Goal: Information Seeking & Learning: Learn about a topic

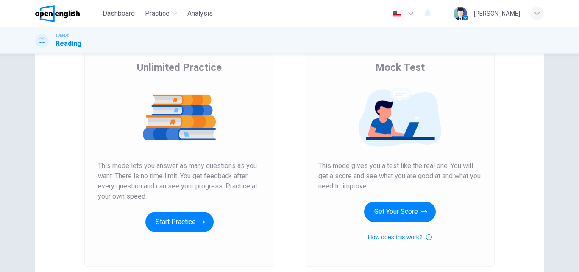
scroll to position [66, 0]
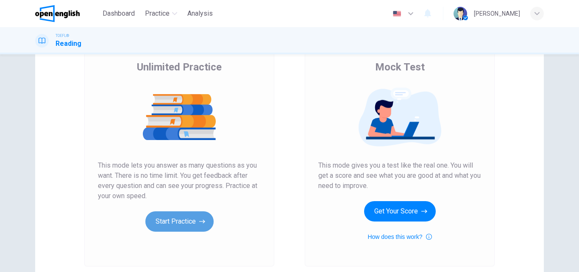
click at [183, 220] on button "Start Practice" at bounding box center [179, 221] width 68 height 20
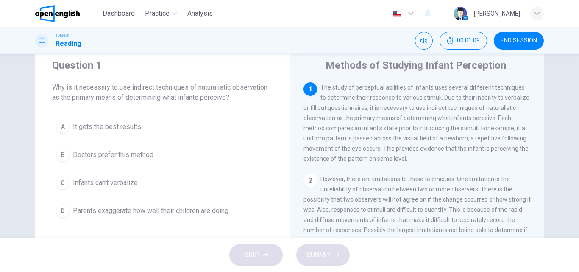
scroll to position [27, 0]
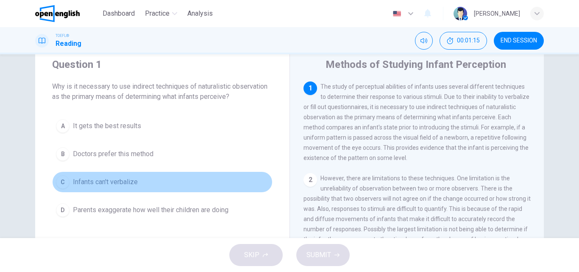
click at [84, 181] on span "Infants can't verbalize" at bounding box center [105, 182] width 65 height 10
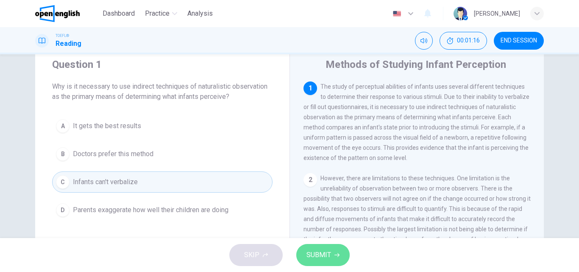
click at [324, 255] on span "SUBMIT" at bounding box center [319, 255] width 25 height 12
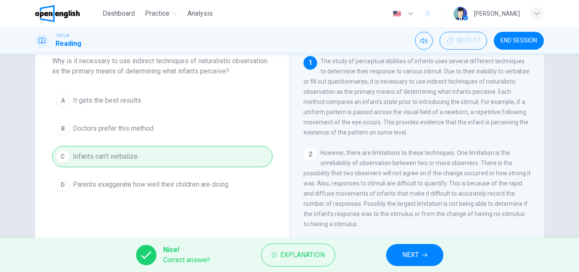
scroll to position [53, 0]
click at [295, 250] on span "Explanation" at bounding box center [302, 255] width 45 height 12
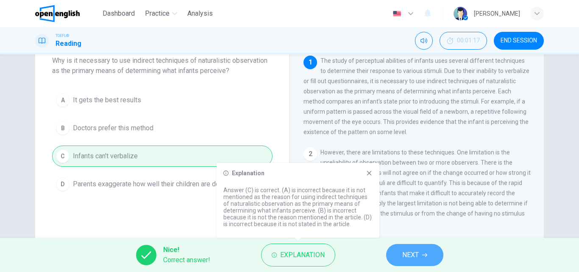
click at [421, 258] on button "NEXT" at bounding box center [414, 255] width 57 height 22
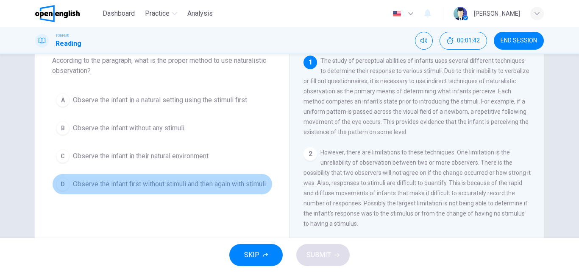
click at [79, 189] on span "Observe the infant first without stimuli and then again with stimuli" at bounding box center [169, 184] width 193 height 10
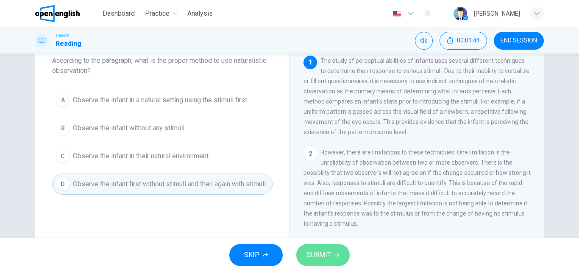
click at [328, 254] on span "SUBMIT" at bounding box center [319, 255] width 25 height 12
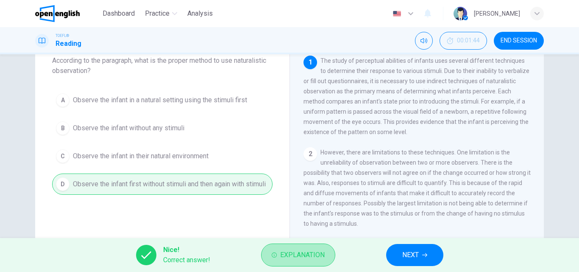
click at [328, 254] on button "Explanation" at bounding box center [298, 254] width 74 height 23
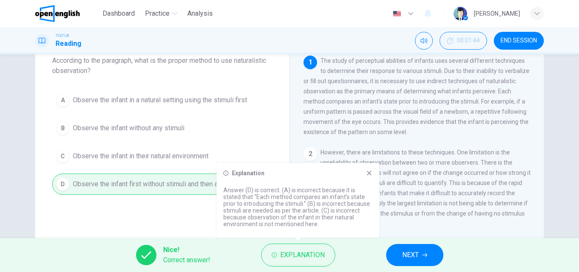
click at [408, 255] on span "NEXT" at bounding box center [410, 255] width 17 height 12
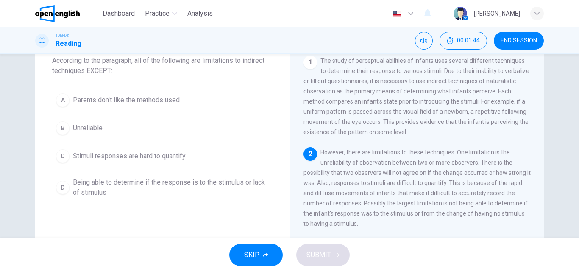
scroll to position [21, 0]
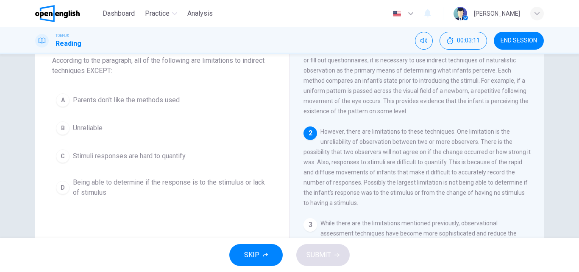
click at [128, 100] on span "Parents don't like the methods used" at bounding box center [126, 100] width 107 height 10
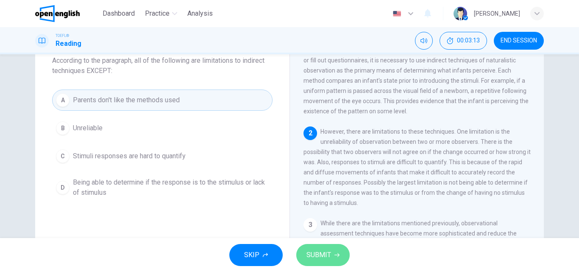
click at [335, 256] on icon "button" at bounding box center [337, 254] width 5 height 5
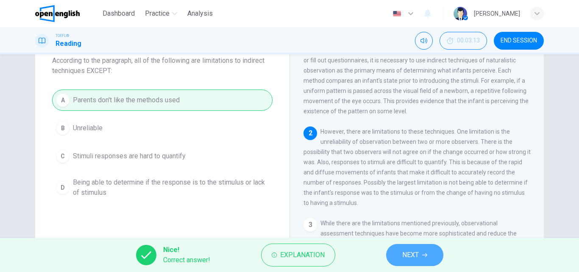
click at [414, 253] on span "NEXT" at bounding box center [410, 255] width 17 height 12
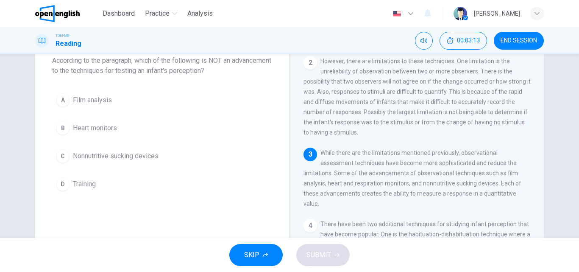
scroll to position [95, 0]
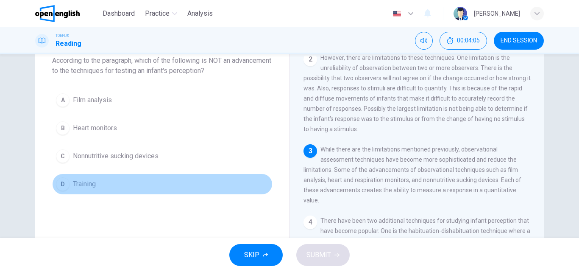
click at [78, 183] on span "Training" at bounding box center [84, 184] width 23 height 10
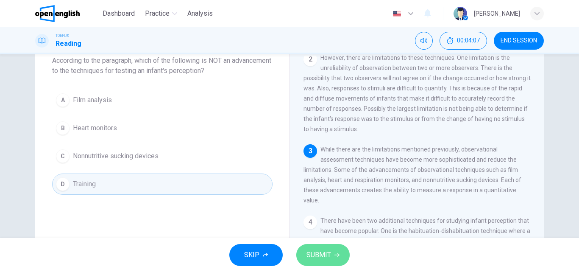
click at [326, 250] on span "SUBMIT" at bounding box center [319, 255] width 25 height 12
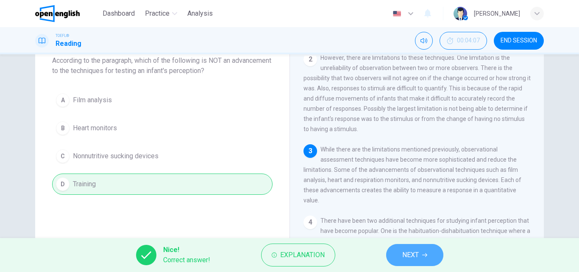
click at [405, 256] on span "NEXT" at bounding box center [410, 255] width 17 height 12
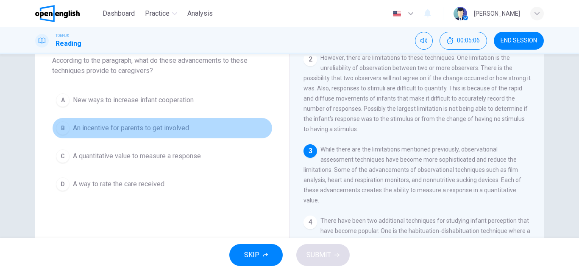
click at [137, 129] on span "An incentive for parents to get involved" at bounding box center [131, 128] width 116 height 10
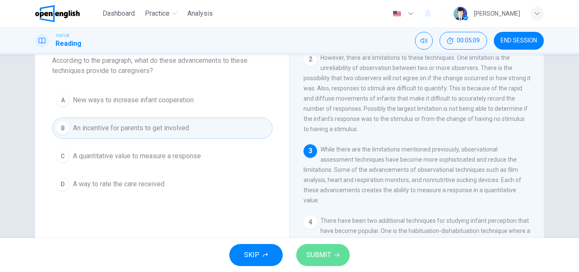
click at [319, 257] on span "SUBMIT" at bounding box center [319, 255] width 25 height 12
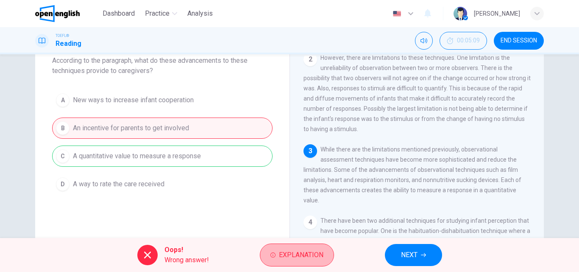
click at [319, 257] on span "Explanation" at bounding box center [301, 255] width 45 height 12
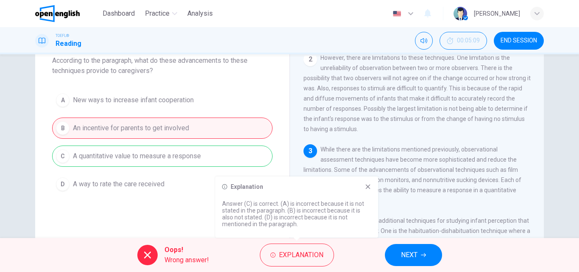
click at [368, 185] on icon at bounding box center [368, 186] width 7 height 7
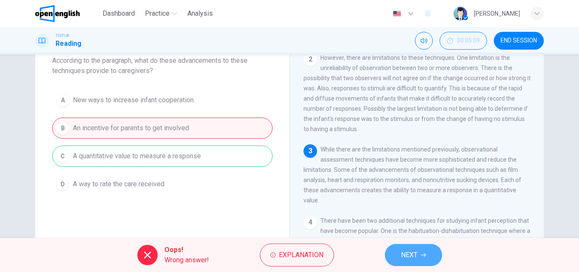
click at [410, 245] on button "NEXT" at bounding box center [413, 255] width 57 height 22
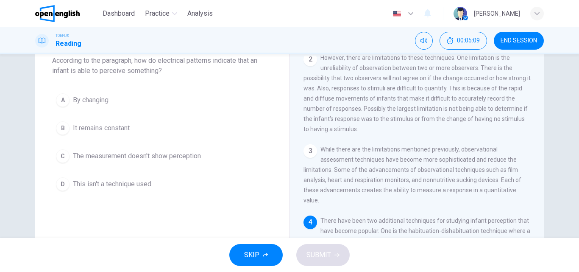
scroll to position [199, 0]
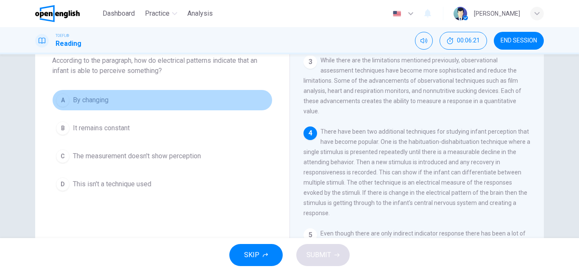
click at [91, 98] on span "By changing" at bounding box center [91, 100] width 36 height 10
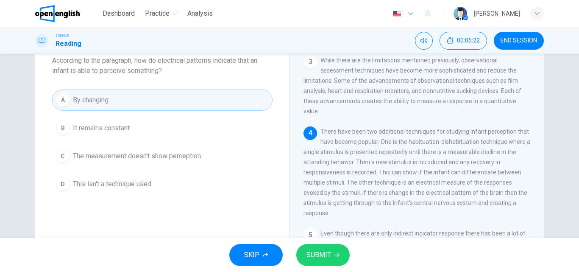
click at [317, 236] on div "5 Even though there are only indirect indicator response there has been a lot o…" at bounding box center [417, 258] width 227 height 61
click at [331, 254] on button "SUBMIT" at bounding box center [322, 255] width 53 height 22
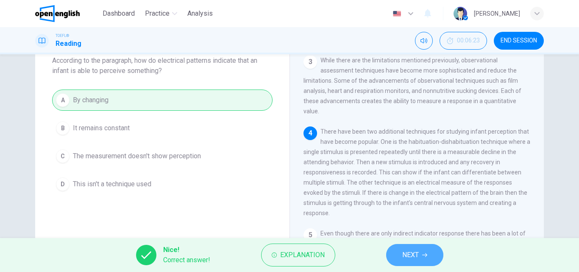
click at [418, 254] on span "NEXT" at bounding box center [410, 255] width 17 height 12
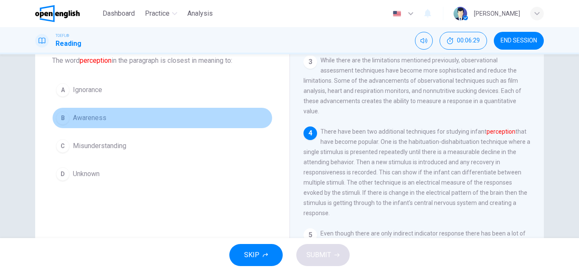
click at [97, 119] on span "Awareness" at bounding box center [89, 118] width 33 height 10
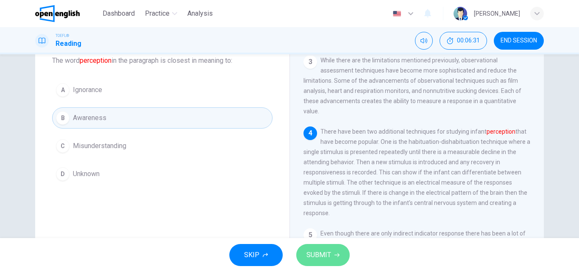
click at [324, 258] on span "SUBMIT" at bounding box center [319, 255] width 25 height 12
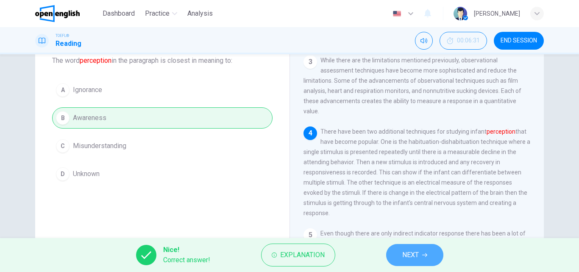
click at [417, 248] on button "NEXT" at bounding box center [414, 255] width 57 height 22
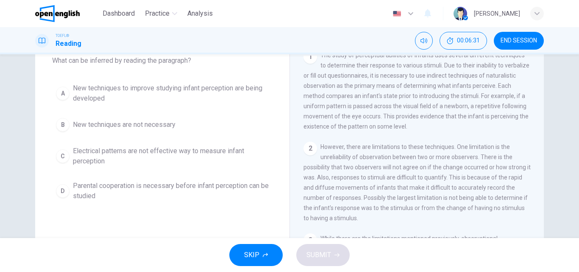
scroll to position [0, 0]
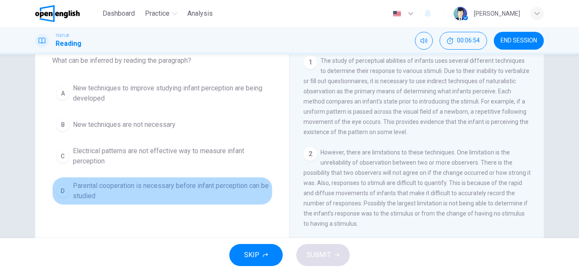
click at [78, 191] on span "Parental cooperation is necessary before infant perception can be studied" at bounding box center [171, 191] width 196 height 20
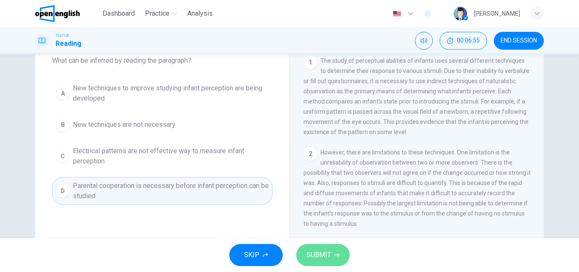
click at [321, 257] on span "SUBMIT" at bounding box center [319, 255] width 25 height 12
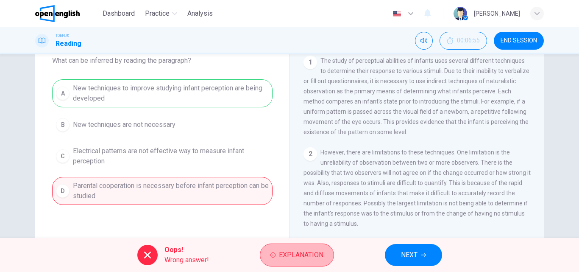
click at [321, 257] on span "Explanation" at bounding box center [301, 255] width 45 height 12
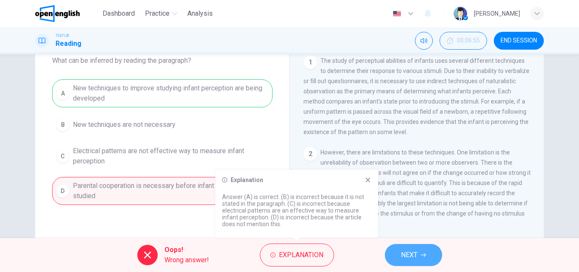
click at [413, 259] on span "NEXT" at bounding box center [409, 255] width 17 height 12
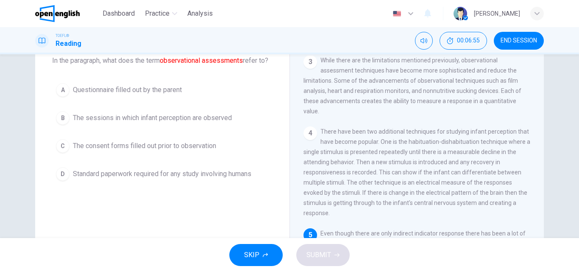
scroll to position [199, 0]
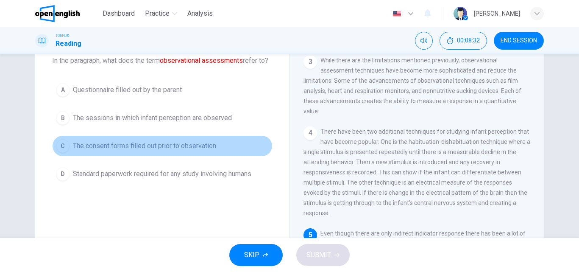
click at [185, 151] on span "The consent forms filled out prior to observation" at bounding box center [144, 146] width 143 height 10
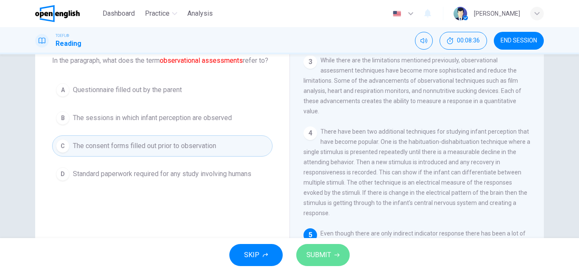
click at [322, 259] on span "SUBMIT" at bounding box center [319, 255] width 25 height 12
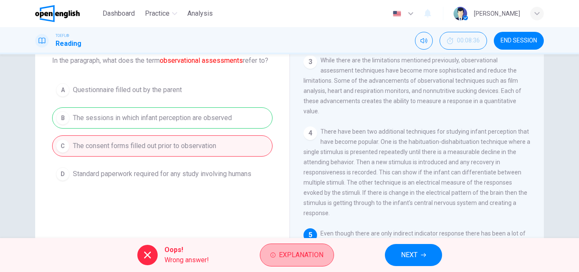
click at [322, 259] on span "Explanation" at bounding box center [301, 255] width 45 height 12
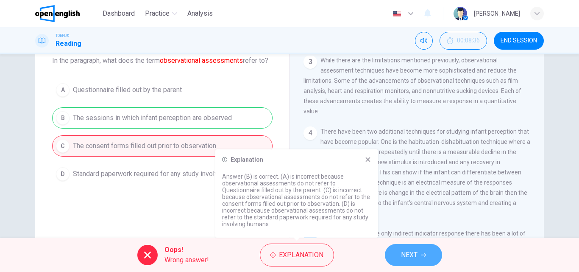
click at [416, 256] on span "NEXT" at bounding box center [409, 255] width 17 height 12
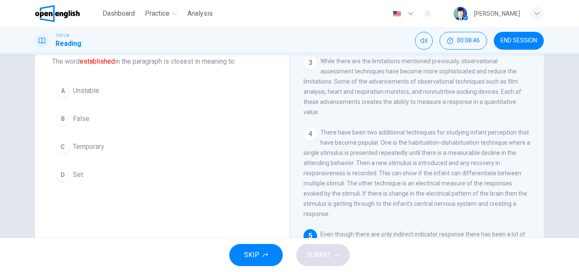
scroll to position [51, 0]
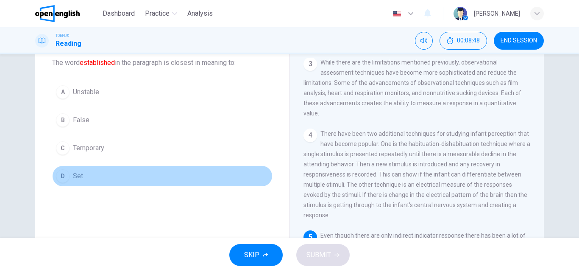
click at [63, 183] on button "D Set" at bounding box center [162, 175] width 220 height 21
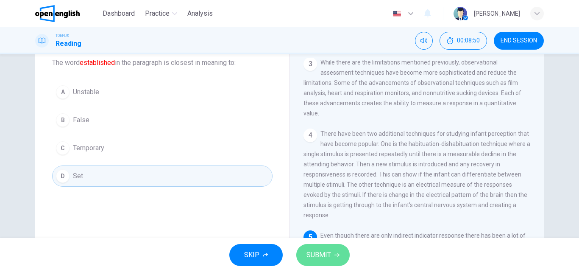
click at [321, 247] on button "SUBMIT" at bounding box center [322, 255] width 53 height 22
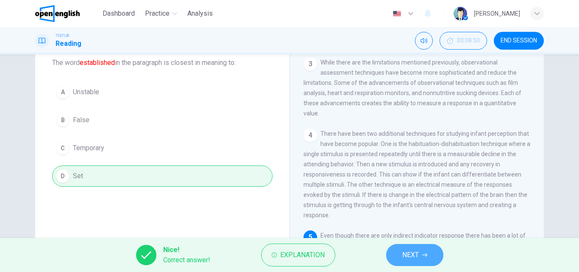
click at [416, 254] on span "NEXT" at bounding box center [410, 255] width 17 height 12
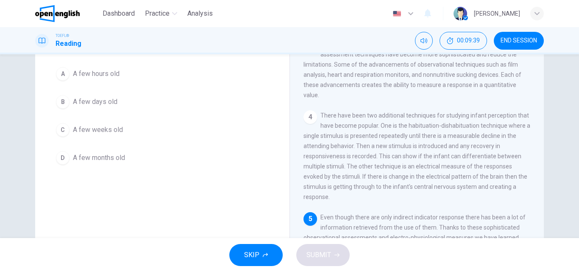
scroll to position [67, 0]
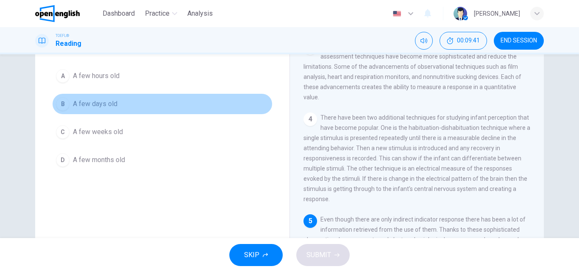
click at [64, 101] on div "B" at bounding box center [63, 104] width 14 height 14
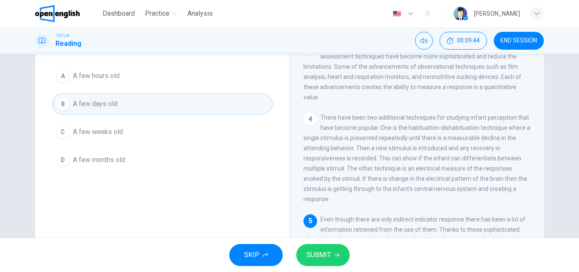
click at [335, 257] on icon "button" at bounding box center [337, 254] width 5 height 5
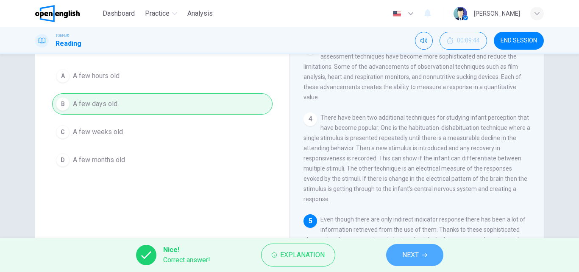
click at [413, 260] on span "NEXT" at bounding box center [410, 255] width 17 height 12
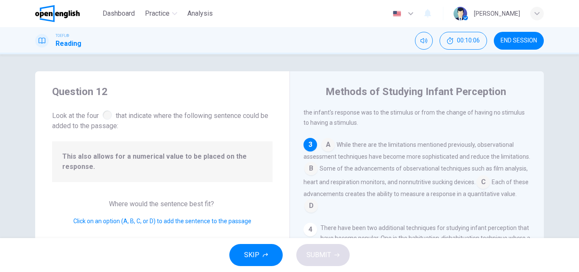
scroll to position [154, 0]
click at [490, 189] on input at bounding box center [484, 183] width 14 height 14
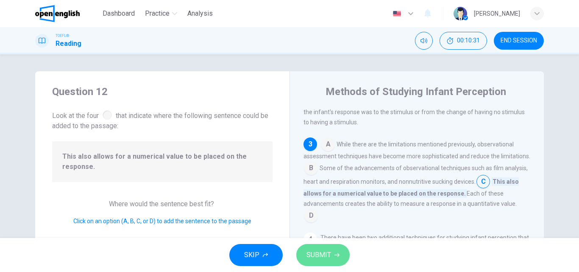
click at [318, 253] on span "SUBMIT" at bounding box center [319, 255] width 25 height 12
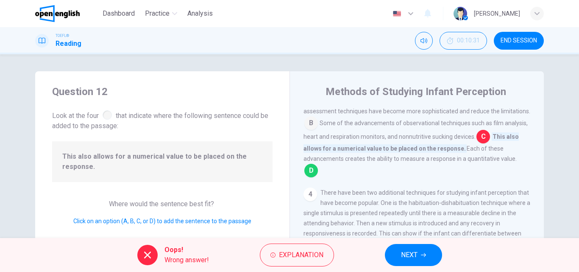
scroll to position [203, 0]
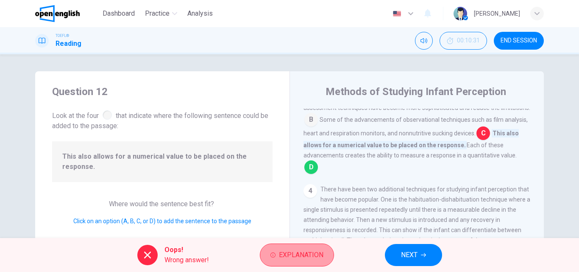
click at [305, 249] on span "Explanation" at bounding box center [301, 255] width 45 height 12
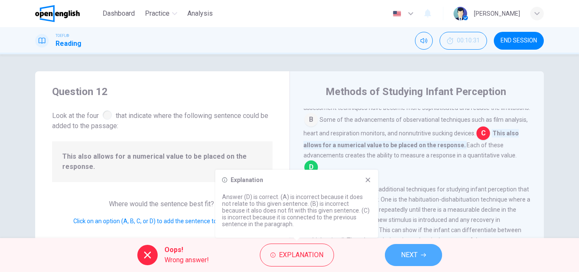
click at [419, 260] on button "NEXT" at bounding box center [413, 255] width 57 height 22
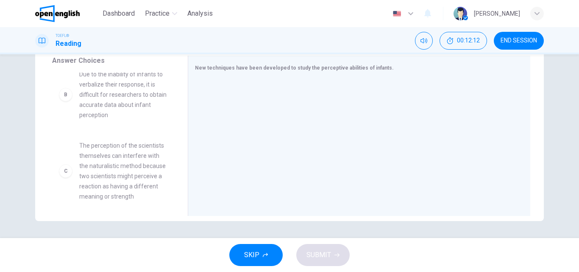
scroll to position [0, 0]
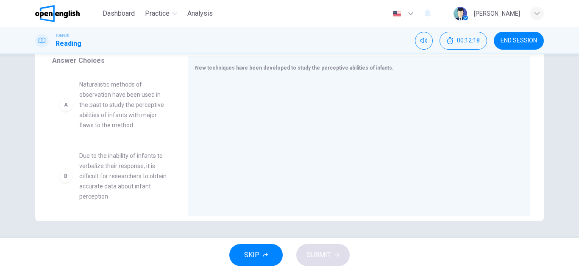
click at [99, 108] on span "Naturalistic methods of observation have been used in the past to study the per…" at bounding box center [123, 104] width 88 height 51
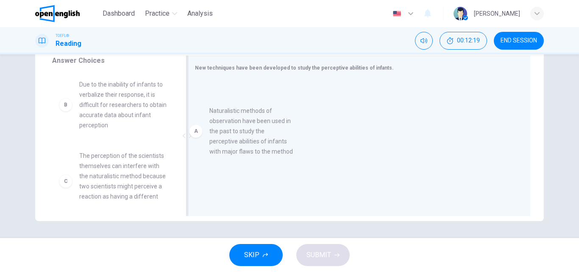
drag, startPoint x: 99, startPoint y: 106, endPoint x: 249, endPoint y: 133, distance: 152.0
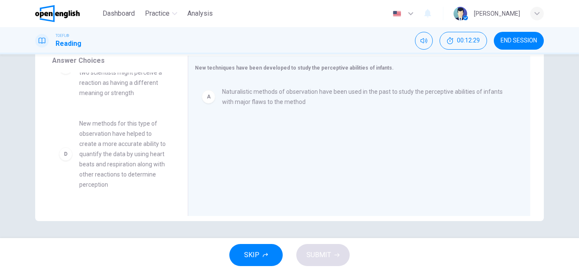
scroll to position [118, 0]
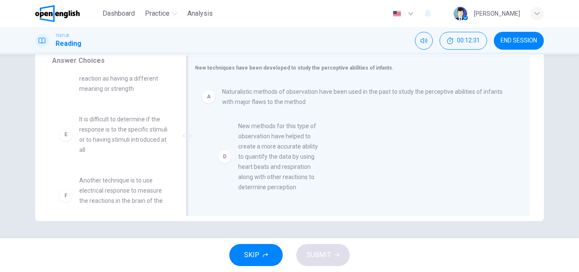
drag, startPoint x: 123, startPoint y: 154, endPoint x: 287, endPoint y: 162, distance: 164.3
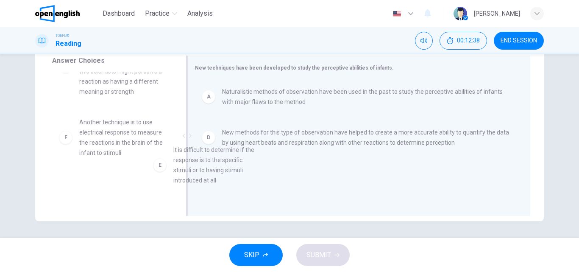
scroll to position [13, 0]
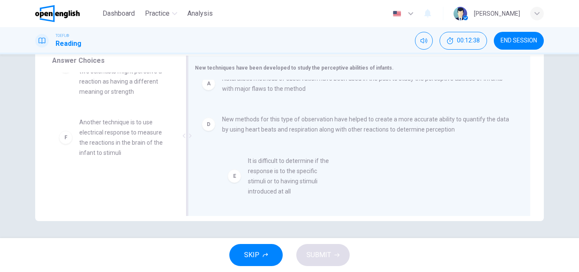
drag, startPoint x: 107, startPoint y: 148, endPoint x: 282, endPoint y: 187, distance: 179.3
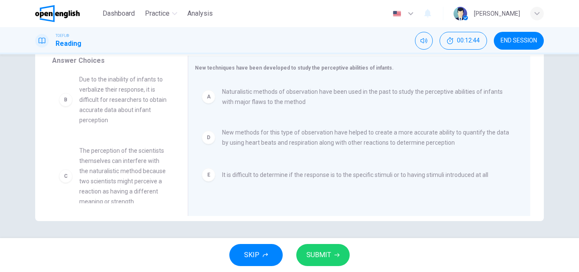
scroll to position [0, 0]
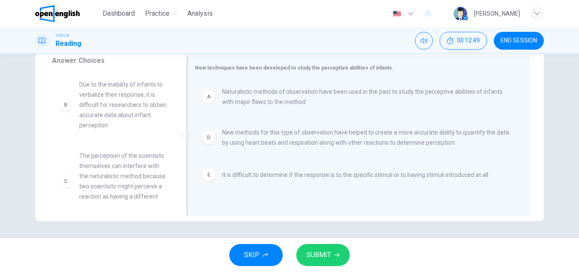
click at [375, 176] on span "It is difficult to determine if the response is to the specific stimuli or to h…" at bounding box center [355, 175] width 266 height 10
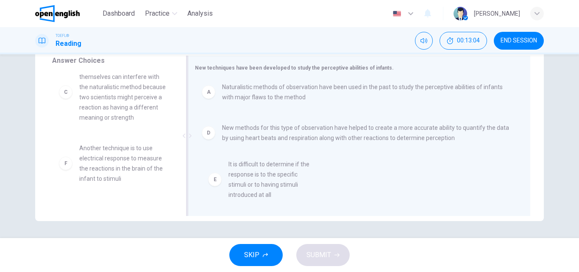
scroll to position [10, 0]
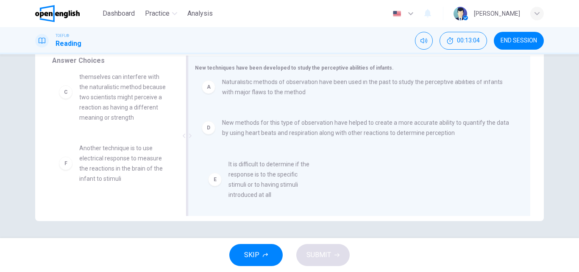
drag, startPoint x: 105, startPoint y: 177, endPoint x: 283, endPoint y: 199, distance: 179.0
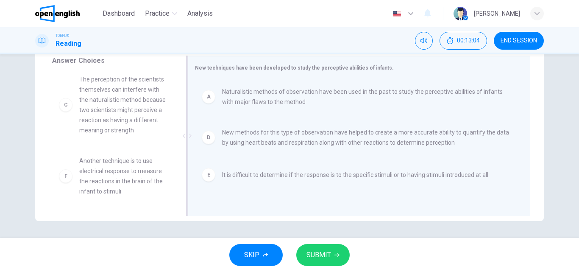
scroll to position [76, 0]
click at [341, 261] on button "SUBMIT" at bounding box center [322, 255] width 53 height 22
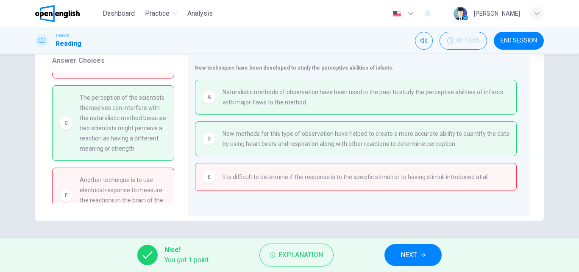
scroll to position [89, 0]
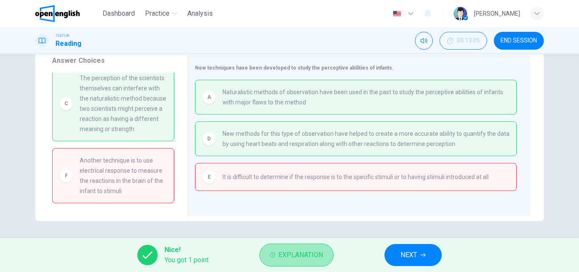
click at [315, 257] on span "Explanation" at bounding box center [301, 255] width 45 height 12
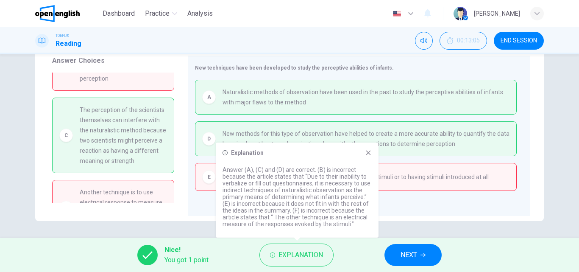
scroll to position [47, 0]
click at [424, 254] on icon "button" at bounding box center [423, 254] width 5 height 5
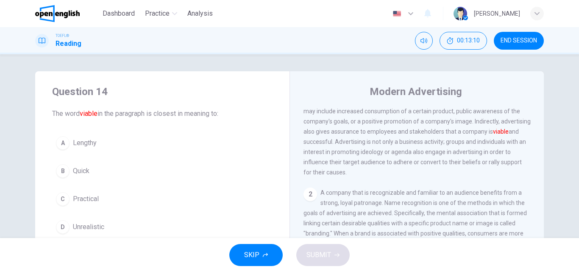
scroll to position [95, 0]
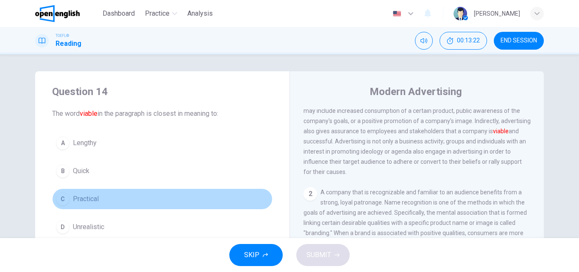
click at [85, 202] on span "Practical" at bounding box center [86, 199] width 26 height 10
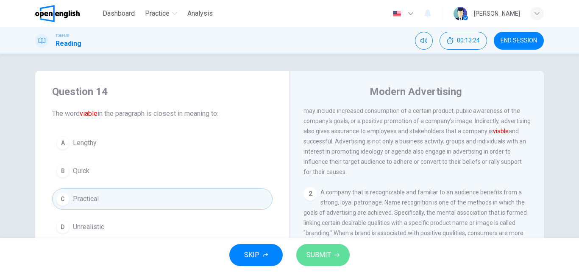
click at [330, 255] on span "SUBMIT" at bounding box center [319, 255] width 25 height 12
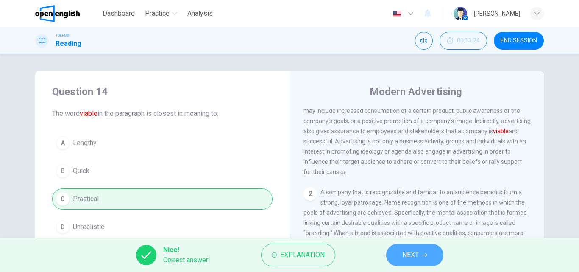
click at [419, 259] on button "NEXT" at bounding box center [414, 255] width 57 height 22
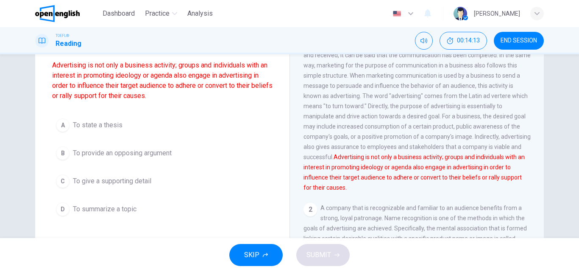
scroll to position [80, 0]
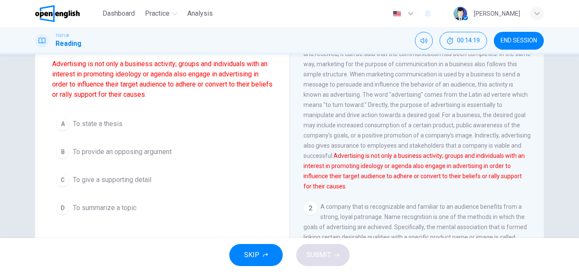
click at [105, 179] on span "To give a supporting detail" at bounding box center [112, 180] width 78 height 10
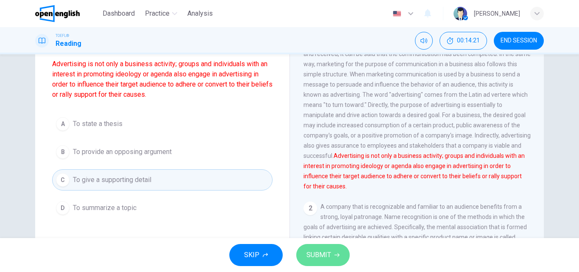
click at [325, 254] on span "SUBMIT" at bounding box center [319, 255] width 25 height 12
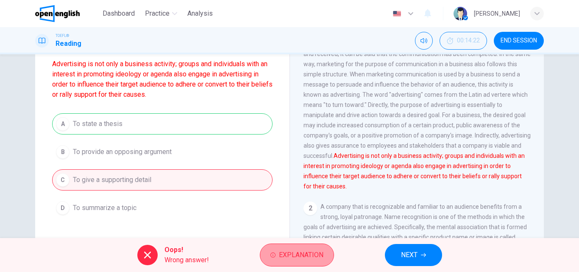
click at [299, 252] on span "Explanation" at bounding box center [301, 255] width 45 height 12
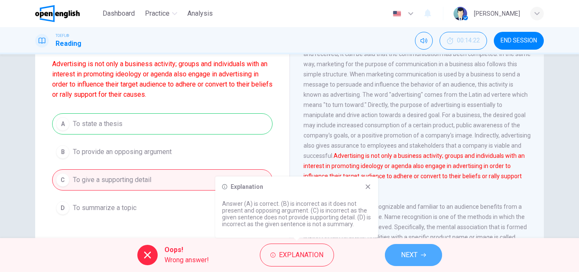
click at [412, 258] on span "NEXT" at bounding box center [409, 255] width 17 height 12
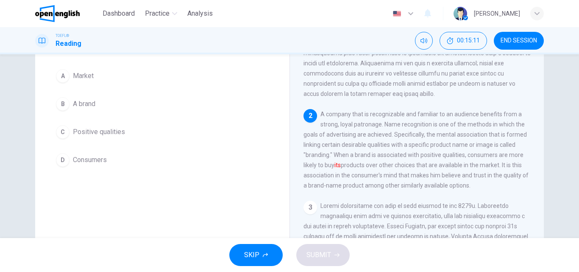
scroll to position [68, 0]
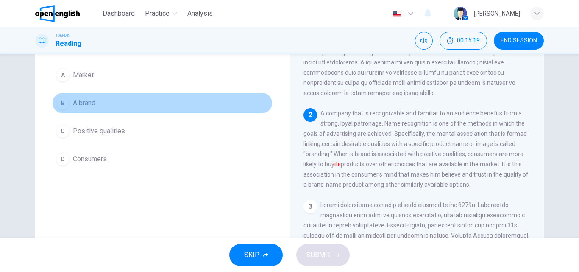
click at [84, 108] on button "B A brand" at bounding box center [162, 102] width 220 height 21
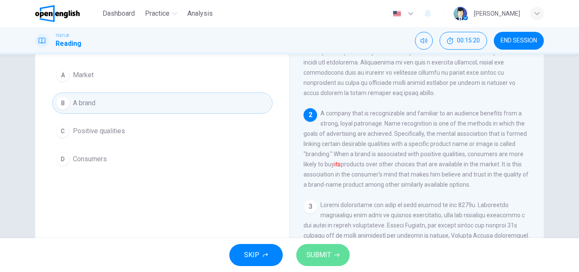
click at [326, 258] on span "SUBMIT" at bounding box center [319, 255] width 25 height 12
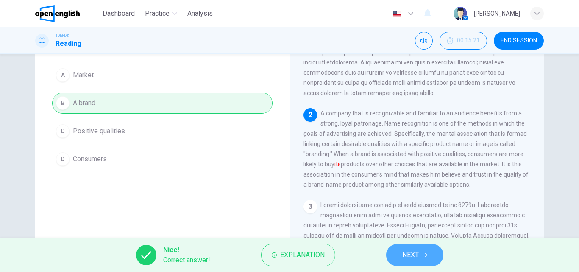
click at [414, 256] on span "NEXT" at bounding box center [410, 255] width 17 height 12
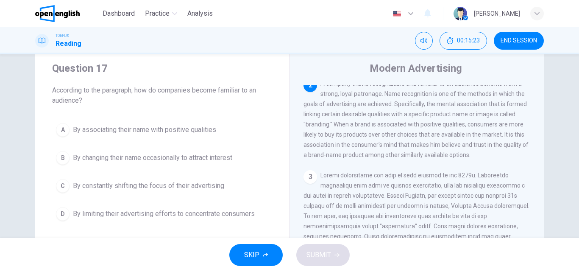
scroll to position [22, 0]
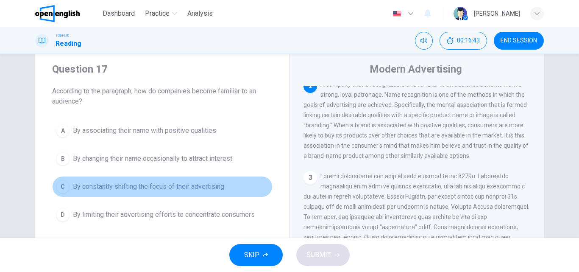
click at [194, 184] on span "By constantly shifting the focus of their advertising" at bounding box center [148, 186] width 151 height 10
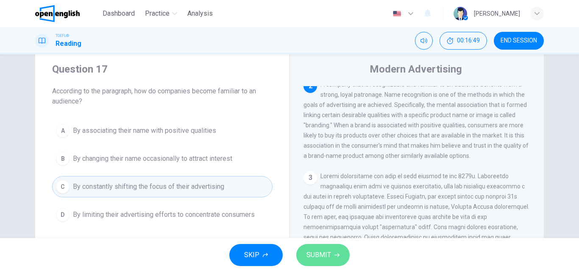
click at [319, 251] on span "SUBMIT" at bounding box center [319, 255] width 25 height 12
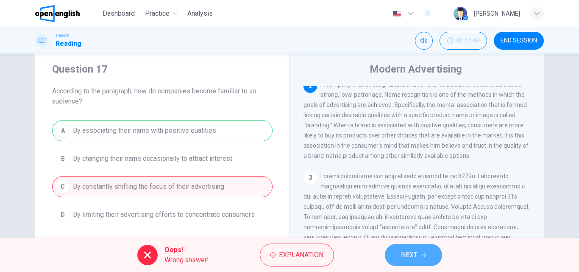
click at [412, 246] on button "NEXT" at bounding box center [413, 255] width 57 height 22
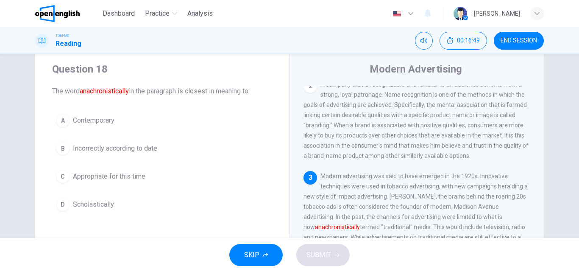
scroll to position [275, 0]
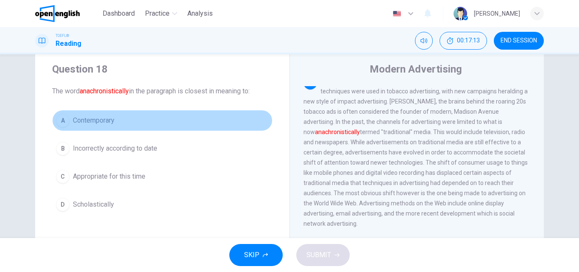
click at [73, 113] on button "A Contemporary" at bounding box center [162, 120] width 220 height 21
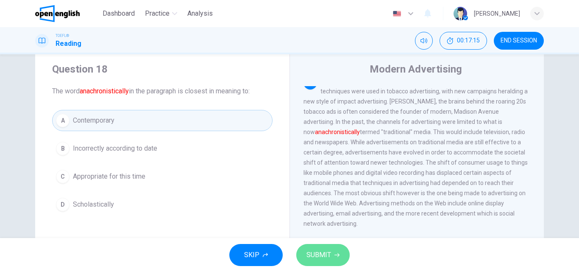
click at [318, 251] on span "SUBMIT" at bounding box center [319, 255] width 25 height 12
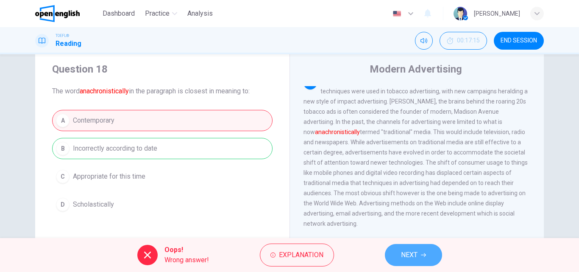
click at [410, 257] on span "NEXT" at bounding box center [409, 255] width 17 height 12
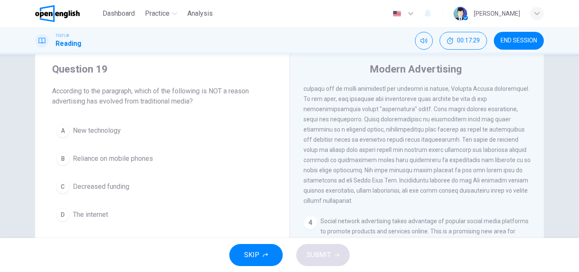
scroll to position [299, 0]
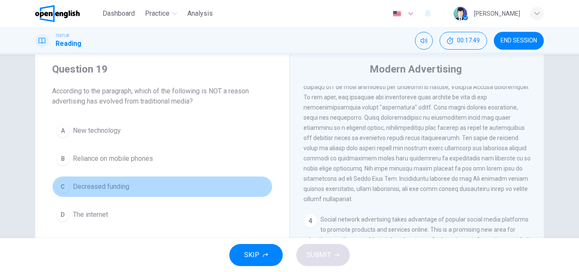
click at [105, 188] on span "Decreased funding" at bounding box center [101, 186] width 56 height 10
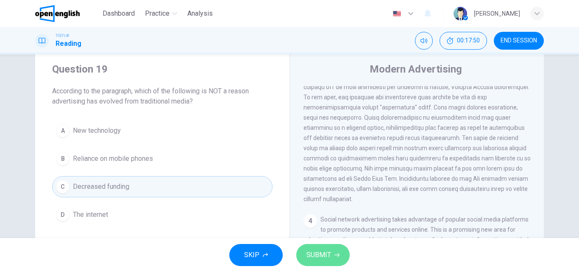
click at [315, 265] on button "SUBMIT" at bounding box center [322, 255] width 53 height 22
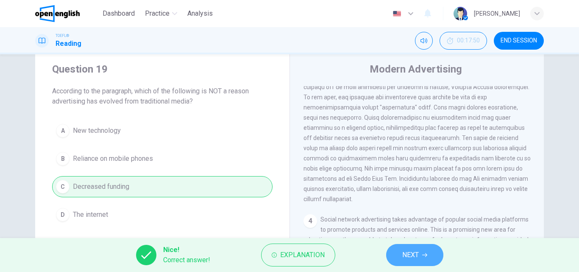
click at [419, 250] on span "NEXT" at bounding box center [410, 255] width 17 height 12
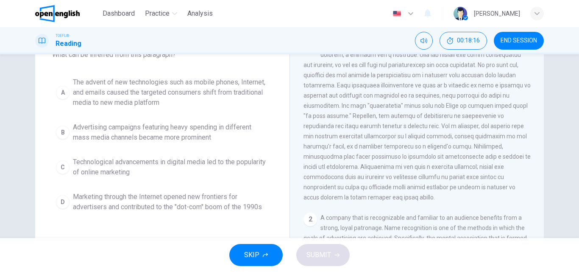
scroll to position [59, 0]
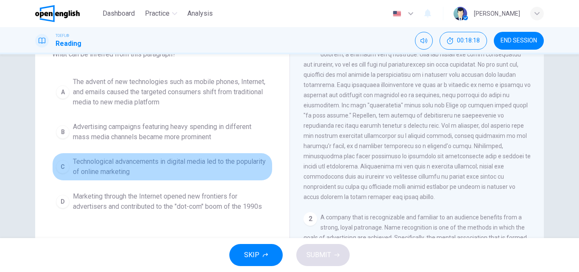
click at [126, 164] on span "Technological advancements in digital media led to the popularity of online mar…" at bounding box center [171, 166] width 196 height 20
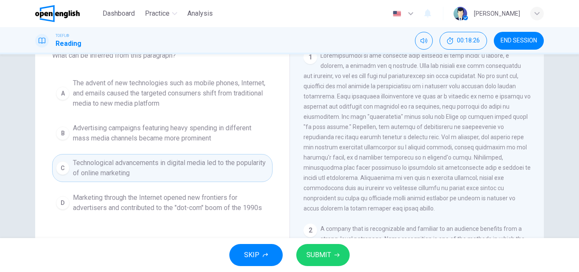
scroll to position [59, 0]
click at [329, 254] on span "SUBMIT" at bounding box center [319, 255] width 25 height 12
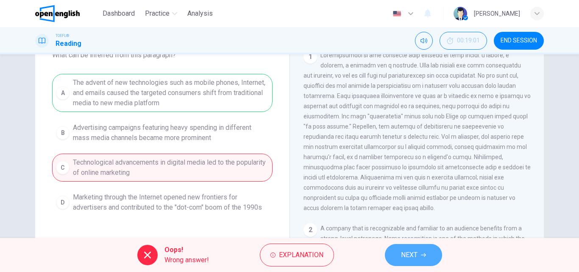
click at [406, 251] on span "NEXT" at bounding box center [409, 255] width 17 height 12
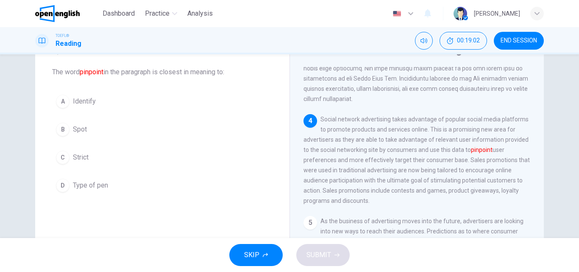
scroll to position [38, 0]
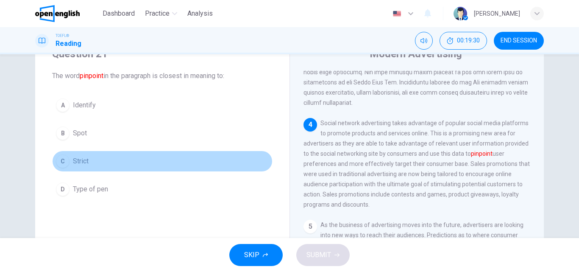
click at [70, 163] on button "C Strict" at bounding box center [162, 161] width 220 height 21
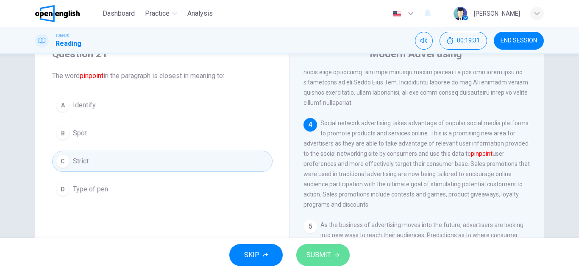
click at [335, 259] on button "SUBMIT" at bounding box center [322, 255] width 53 height 22
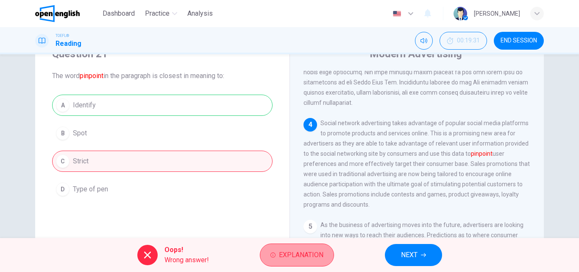
click at [302, 250] on span "Explanation" at bounding box center [301, 255] width 45 height 12
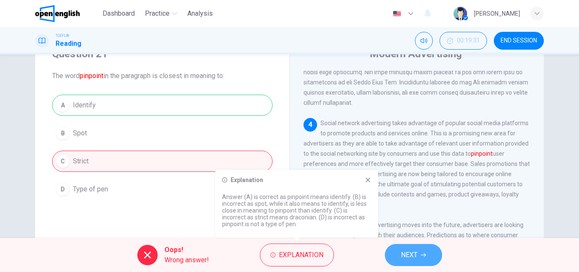
click at [414, 254] on span "NEXT" at bounding box center [409, 255] width 17 height 12
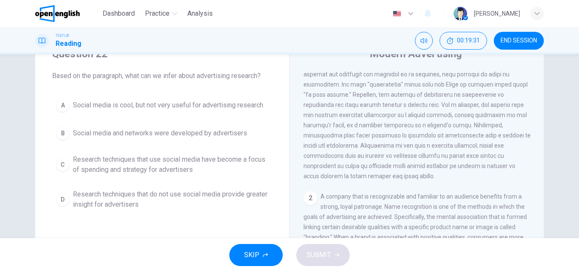
scroll to position [0, 0]
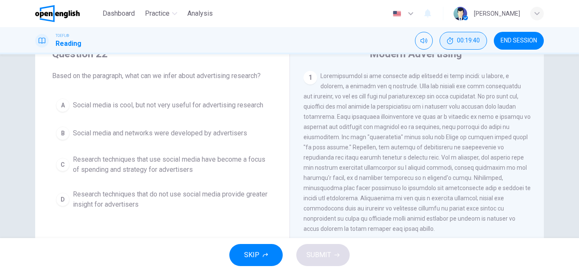
click at [441, 34] on button "00:19:40" at bounding box center [463, 41] width 47 height 18
click at [454, 44] on icon "Mute" at bounding box center [453, 40] width 7 height 7
click at [450, 38] on icon "Unmute" at bounding box center [453, 40] width 7 height 7
click at [481, 41] on icon "Show" at bounding box center [478, 40] width 7 height 7
click at [81, 137] on span "Social media and networks were developed by advertisers" at bounding box center [160, 133] width 174 height 10
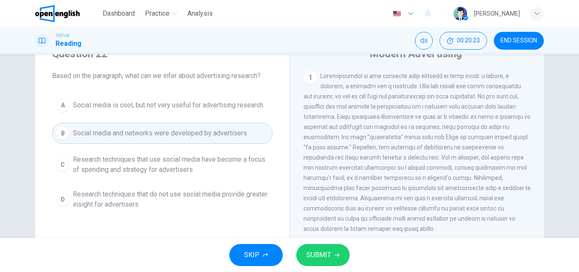
click at [83, 166] on span "Research techniques that use social media have become a focus of spending and s…" at bounding box center [171, 164] width 196 height 20
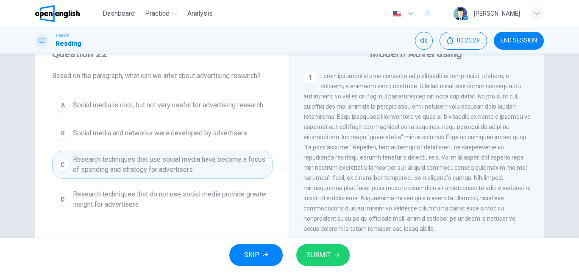
click at [335, 254] on icon "button" at bounding box center [337, 254] width 5 height 5
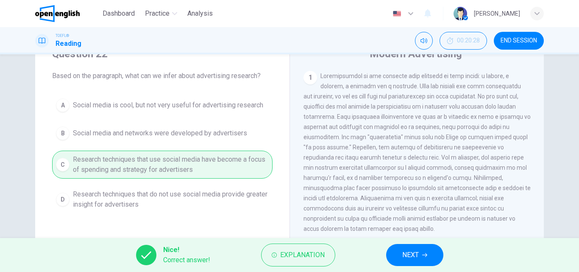
click at [413, 260] on span "NEXT" at bounding box center [410, 255] width 17 height 12
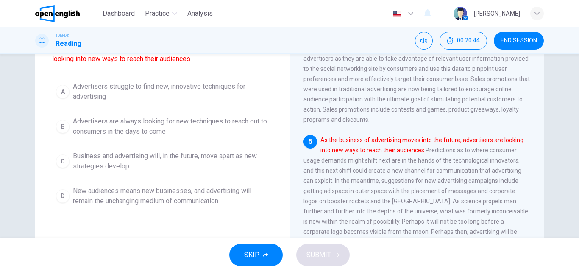
scroll to position [109, 0]
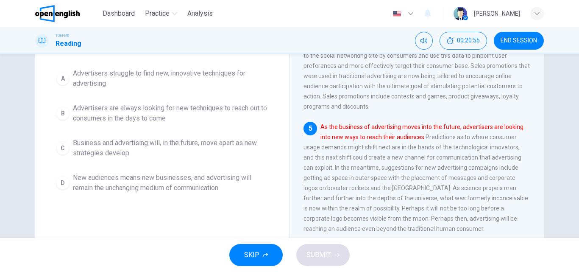
click at [79, 115] on span "Advertisers are always looking for new techniques to reach out to consumers in …" at bounding box center [171, 113] width 196 height 20
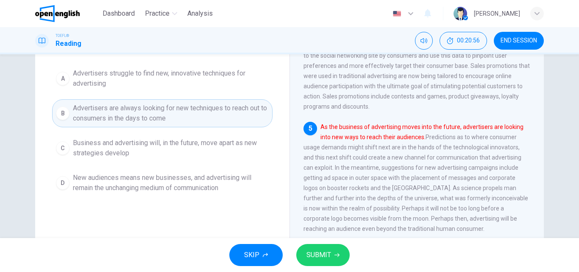
click at [339, 257] on icon "button" at bounding box center [337, 254] width 5 height 5
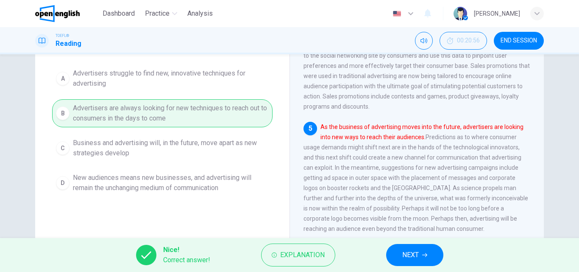
click at [422, 253] on icon "button" at bounding box center [424, 254] width 5 height 5
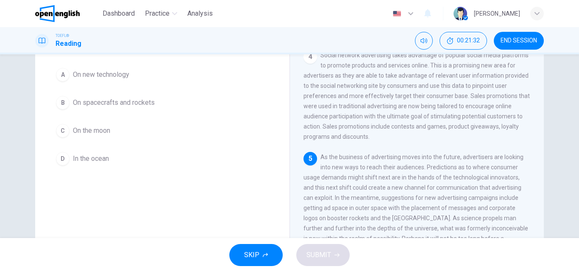
scroll to position [76, 0]
click at [73, 105] on span "On spacecrafts and rockets" at bounding box center [114, 105] width 82 height 10
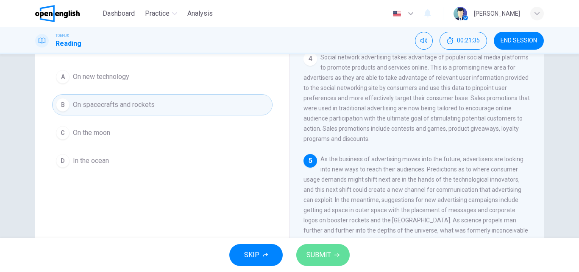
click at [320, 257] on span "SUBMIT" at bounding box center [319, 255] width 25 height 12
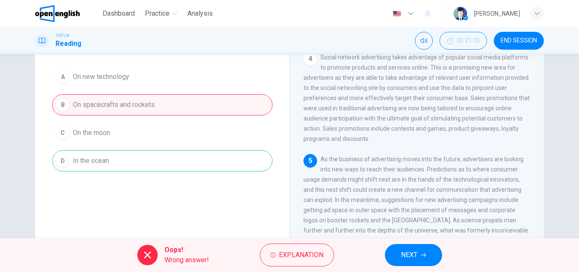
click at [430, 256] on button "NEXT" at bounding box center [413, 255] width 57 height 22
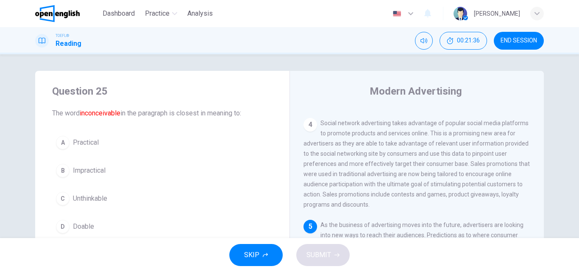
scroll to position [0, 0]
click at [85, 204] on span "Unthinkable" at bounding box center [90, 199] width 34 height 10
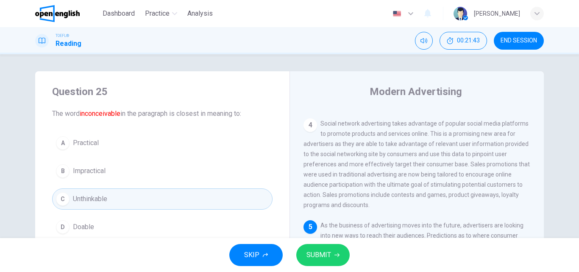
click at [330, 255] on span "SUBMIT" at bounding box center [319, 255] width 25 height 12
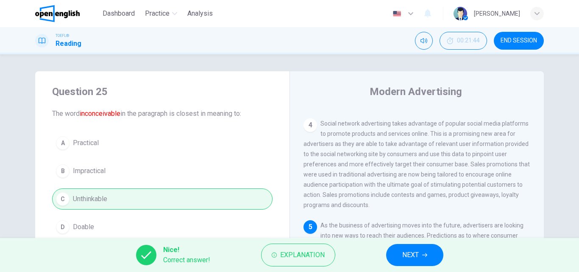
click at [425, 257] on button "NEXT" at bounding box center [414, 255] width 57 height 22
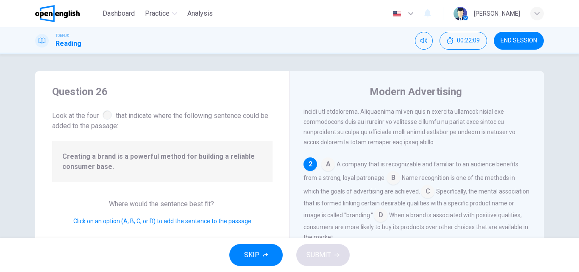
scroll to position [130, 0]
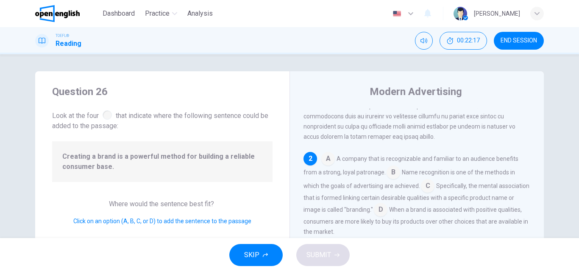
click at [391, 179] on input at bounding box center [394, 173] width 14 height 14
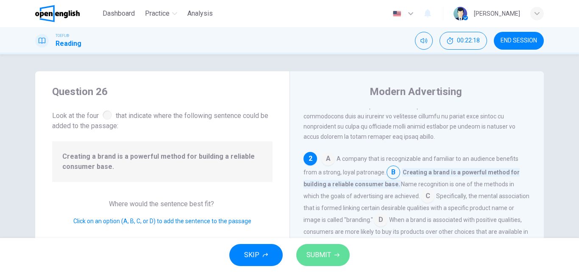
click at [331, 264] on button "SUBMIT" at bounding box center [322, 255] width 53 height 22
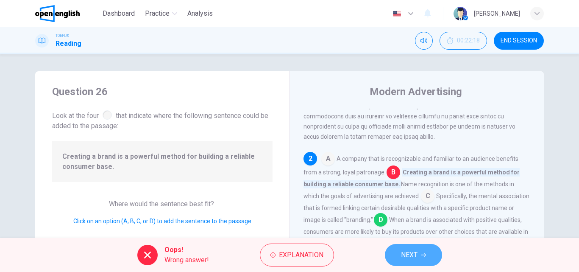
click at [411, 255] on span "NEXT" at bounding box center [409, 255] width 17 height 12
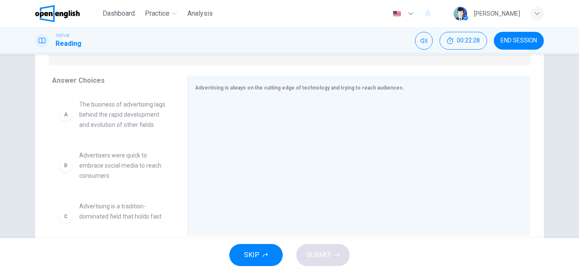
scroll to position [140, 0]
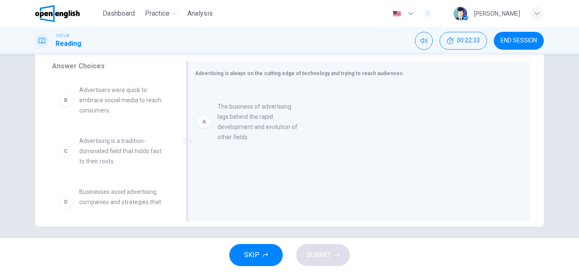
drag, startPoint x: 111, startPoint y: 118, endPoint x: 244, endPoint y: 123, distance: 133.2
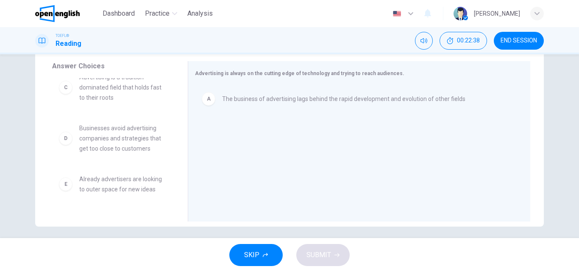
scroll to position [67, 0]
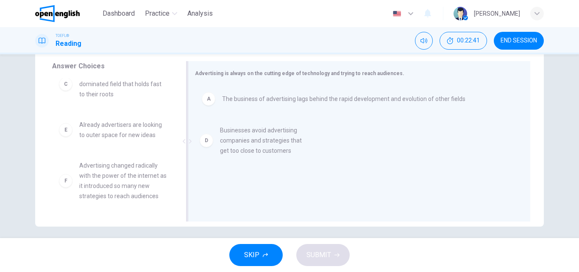
drag, startPoint x: 104, startPoint y: 142, endPoint x: 257, endPoint y: 149, distance: 153.2
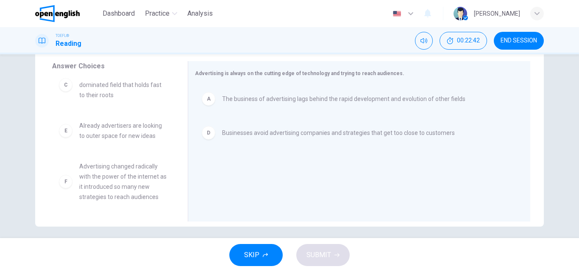
scroll to position [145, 0]
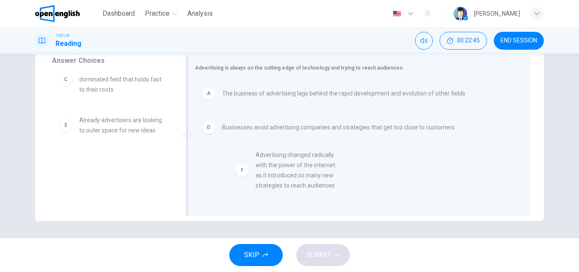
drag, startPoint x: 96, startPoint y: 175, endPoint x: 264, endPoint y: 160, distance: 168.6
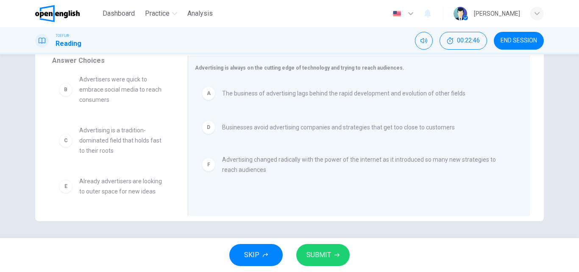
scroll to position [5, 0]
click at [331, 252] on button "SUBMIT" at bounding box center [322, 255] width 53 height 22
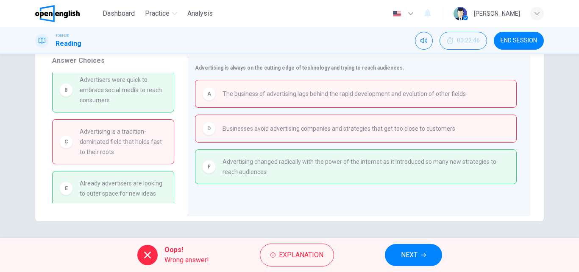
scroll to position [0, 0]
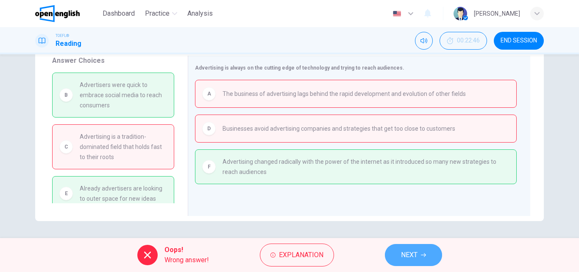
click at [431, 257] on button "NEXT" at bounding box center [413, 255] width 57 height 22
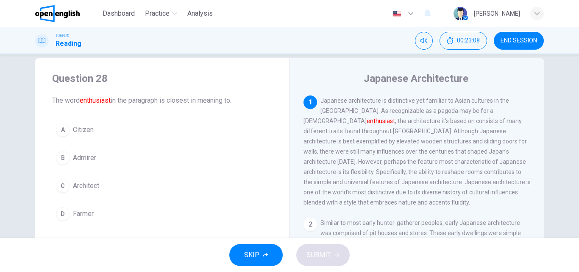
scroll to position [15, 0]
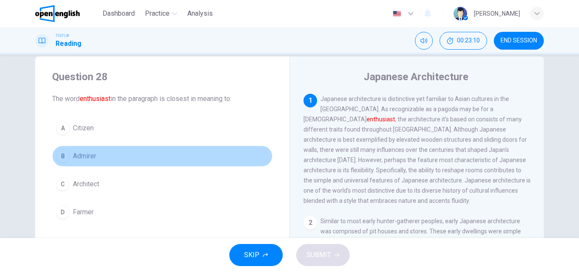
click at [68, 154] on button "B Admirer" at bounding box center [162, 155] width 220 height 21
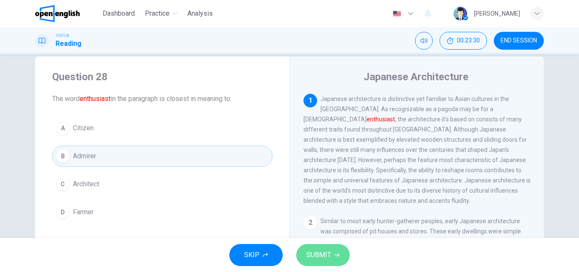
click at [330, 255] on span "SUBMIT" at bounding box center [319, 255] width 25 height 12
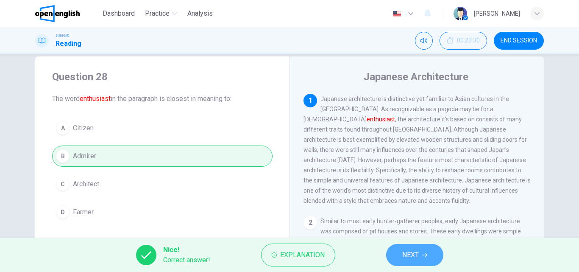
click at [418, 254] on span "NEXT" at bounding box center [410, 255] width 17 height 12
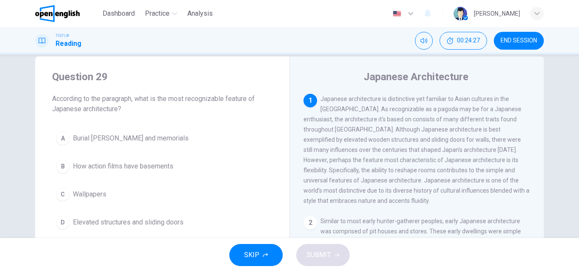
click at [135, 228] on button "D Elevated structures and sliding doors" at bounding box center [162, 222] width 220 height 21
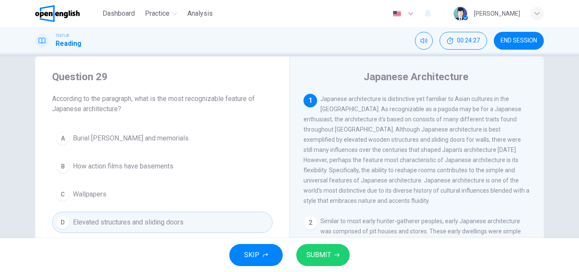
click at [317, 254] on span "SUBMIT" at bounding box center [319, 255] width 25 height 12
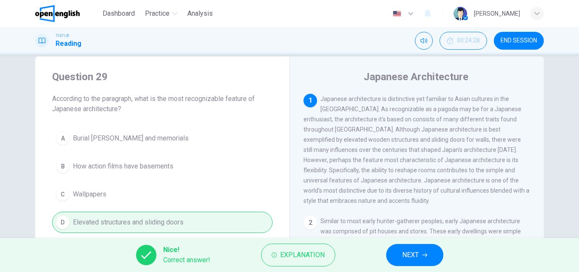
click at [404, 259] on span "NEXT" at bounding box center [410, 255] width 17 height 12
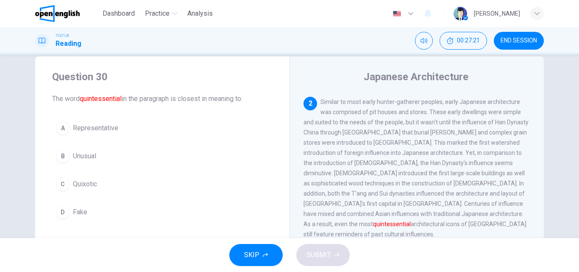
scroll to position [120, 0]
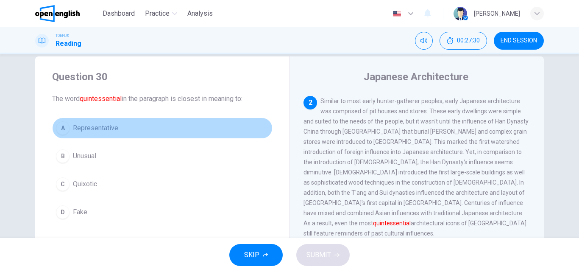
click at [98, 130] on span "Representative" at bounding box center [95, 128] width 45 height 10
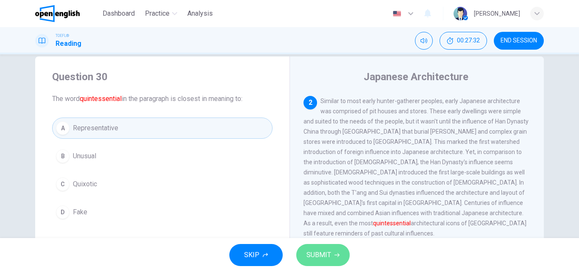
click at [327, 260] on span "SUBMIT" at bounding box center [319, 255] width 25 height 12
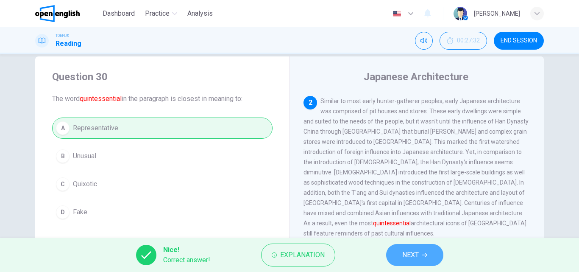
click at [412, 254] on span "NEXT" at bounding box center [410, 255] width 17 height 12
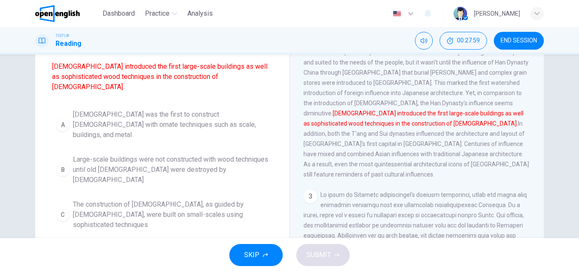
scroll to position [78, 0]
click at [184, 243] on span "Buddhist influences led to temples with ornate wood techniques being constructe…" at bounding box center [171, 258] width 196 height 31
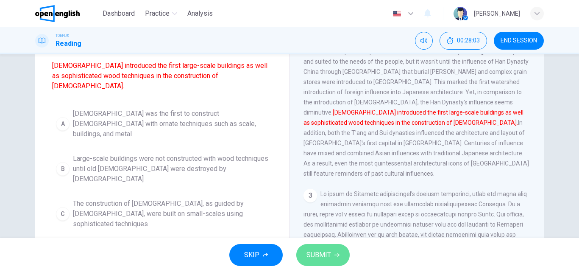
click at [329, 254] on span "SUBMIT" at bounding box center [319, 255] width 25 height 12
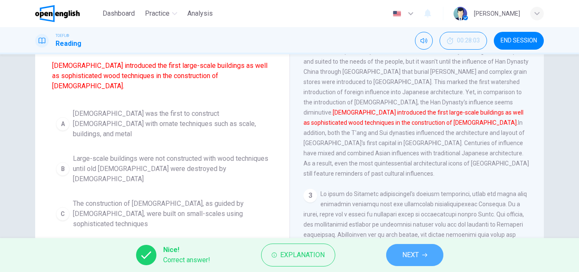
click at [407, 252] on span "NEXT" at bounding box center [410, 255] width 17 height 12
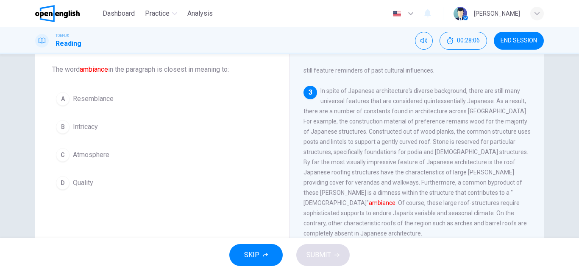
scroll to position [39, 0]
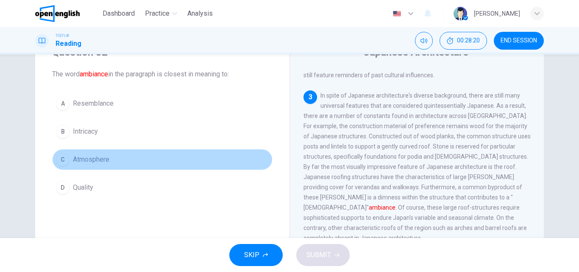
click at [106, 158] on span "Atmosphere" at bounding box center [91, 159] width 36 height 10
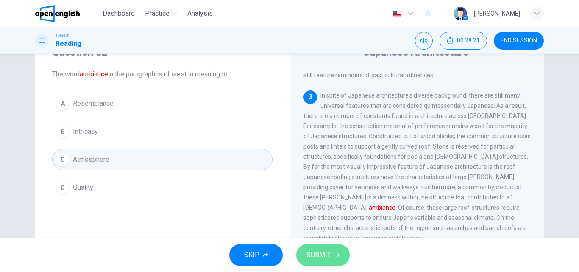
click at [319, 257] on span "SUBMIT" at bounding box center [319, 255] width 25 height 12
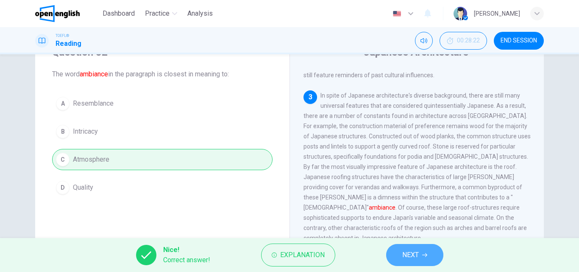
click at [425, 254] on icon "button" at bounding box center [424, 254] width 5 height 5
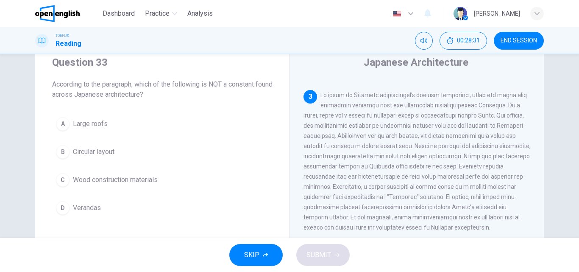
scroll to position [33, 0]
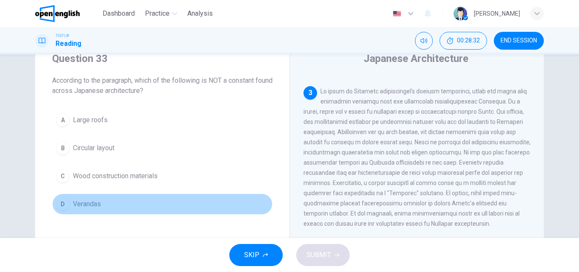
click at [86, 200] on span "Verandas" at bounding box center [87, 204] width 28 height 10
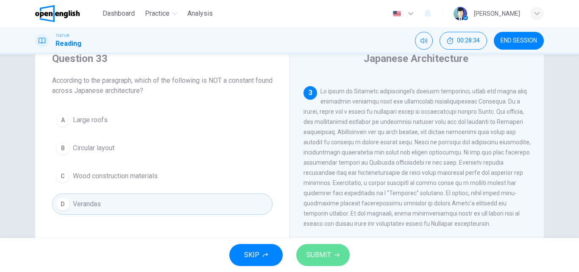
click at [341, 258] on button "SUBMIT" at bounding box center [322, 255] width 53 height 22
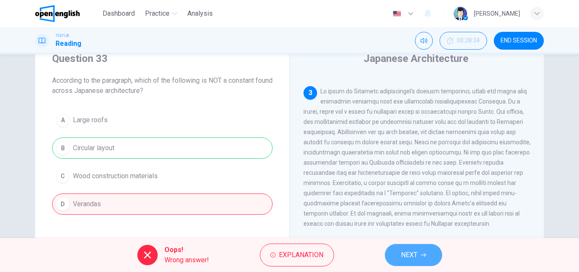
click at [416, 258] on span "NEXT" at bounding box center [409, 255] width 17 height 12
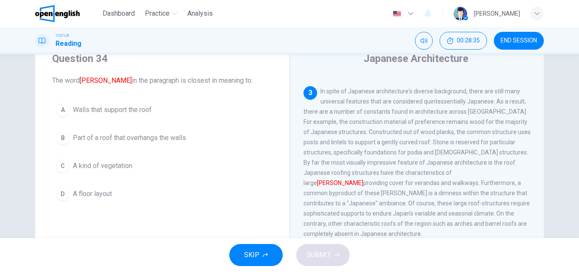
scroll to position [24, 0]
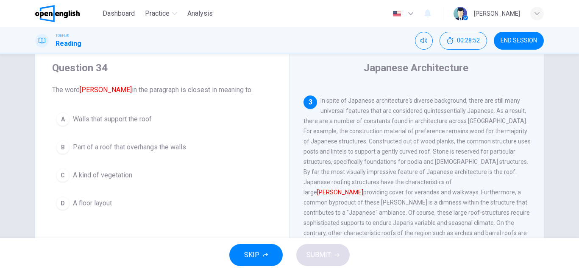
click at [117, 118] on span "Walls that support the roof" at bounding box center [112, 119] width 79 height 10
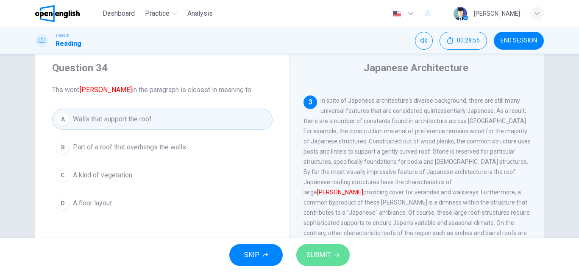
click at [337, 257] on icon "button" at bounding box center [337, 254] width 5 height 5
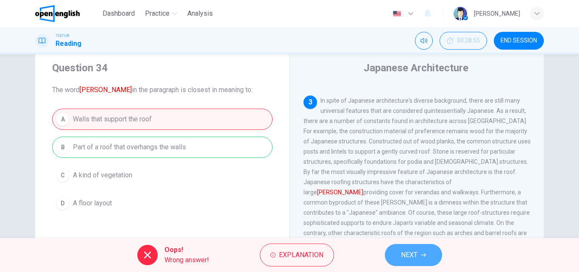
click at [412, 253] on span "NEXT" at bounding box center [409, 255] width 17 height 12
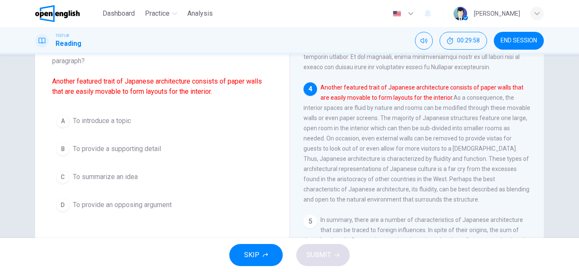
scroll to position [69, 0]
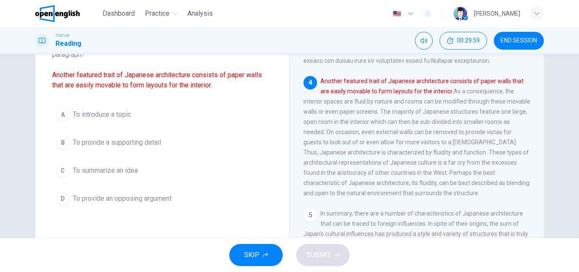
click at [84, 172] on span "To summarize an idea" at bounding box center [105, 170] width 65 height 10
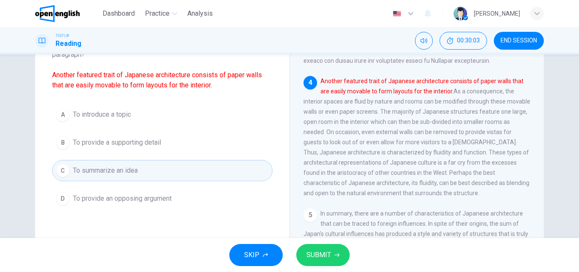
click at [308, 260] on span "SUBMIT" at bounding box center [319, 255] width 25 height 12
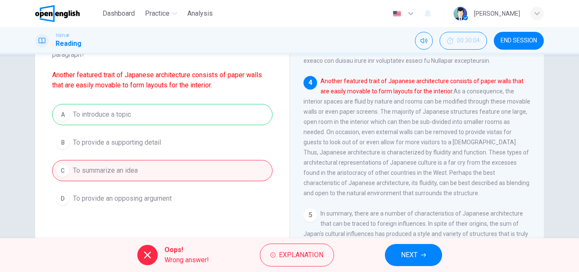
click at [420, 258] on button "NEXT" at bounding box center [413, 255] width 57 height 22
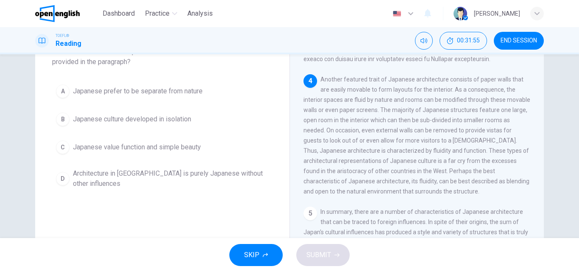
scroll to position [66, 0]
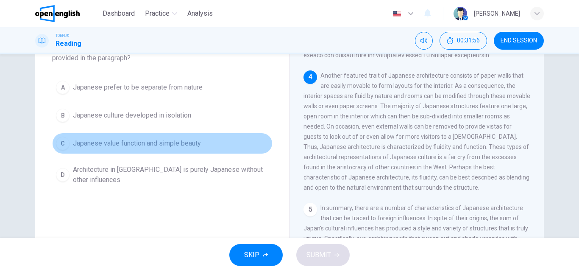
click at [121, 145] on span "Japanese value function and simple beauty" at bounding box center [137, 143] width 128 height 10
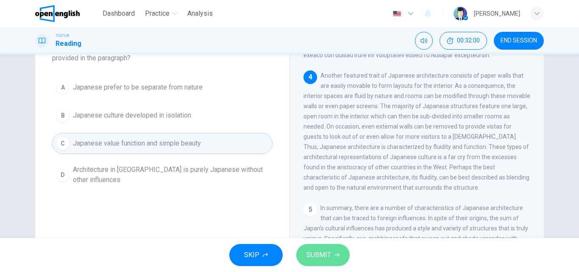
click at [326, 257] on span "SUBMIT" at bounding box center [319, 255] width 25 height 12
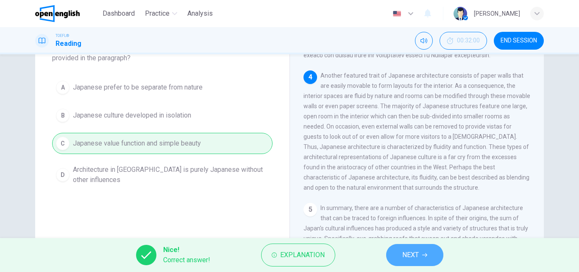
click at [412, 259] on span "NEXT" at bounding box center [410, 255] width 17 height 12
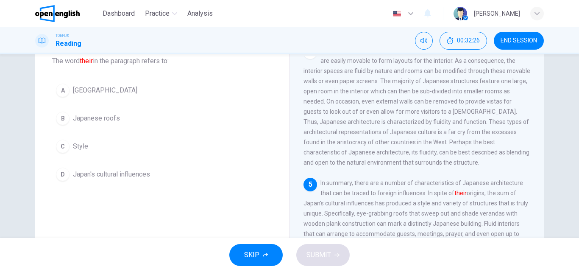
scroll to position [50, 0]
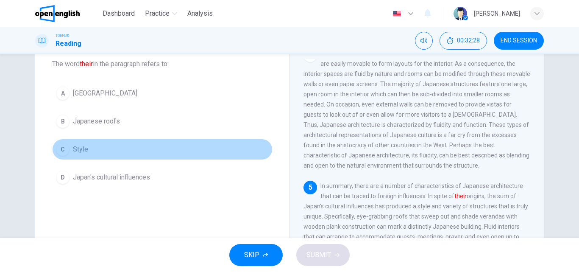
click at [73, 149] on span "Style" at bounding box center [80, 149] width 15 height 10
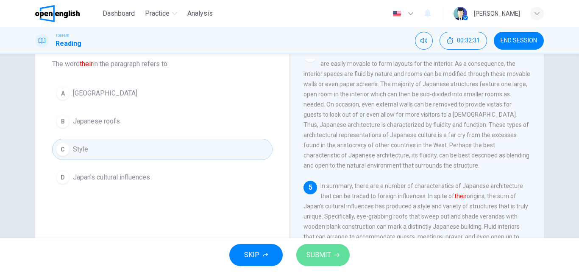
click at [316, 251] on span "SUBMIT" at bounding box center [319, 255] width 25 height 12
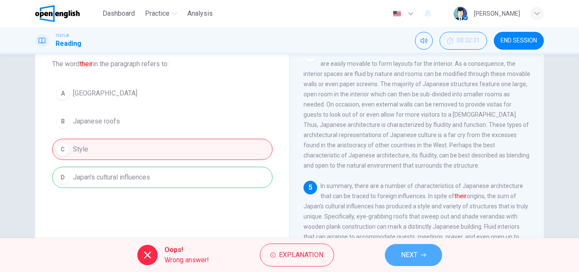
click at [415, 254] on span "NEXT" at bounding box center [409, 255] width 17 height 12
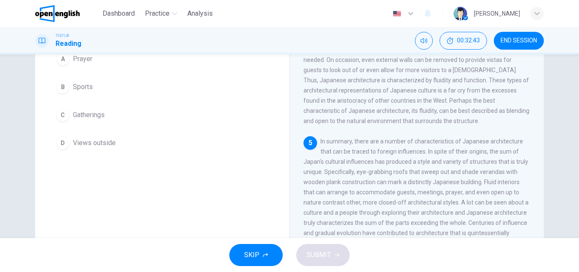
scroll to position [98, 0]
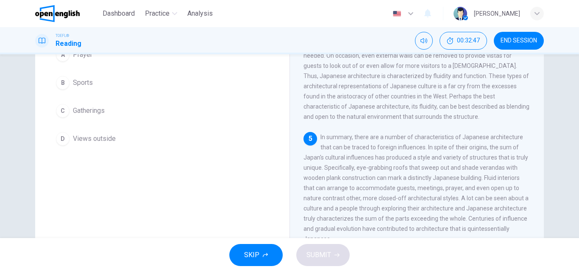
click at [79, 84] on span "Sports" at bounding box center [83, 83] width 20 height 10
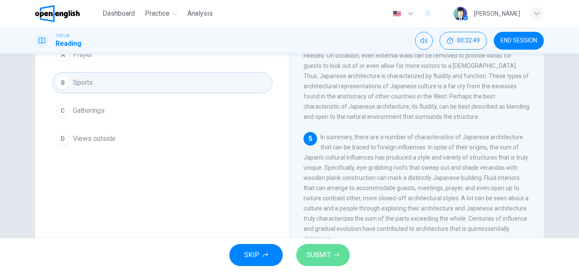
click at [320, 255] on span "SUBMIT" at bounding box center [319, 255] width 25 height 12
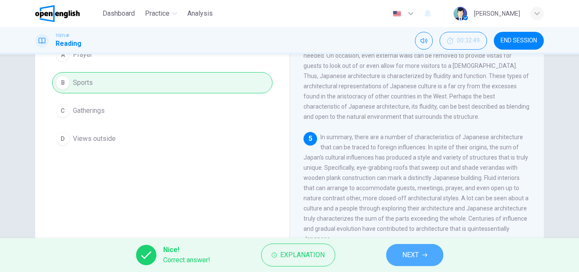
click at [422, 246] on button "NEXT" at bounding box center [414, 255] width 57 height 22
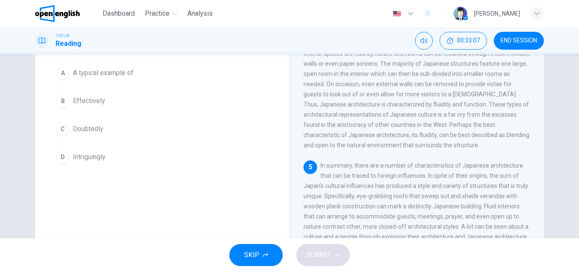
scroll to position [52, 0]
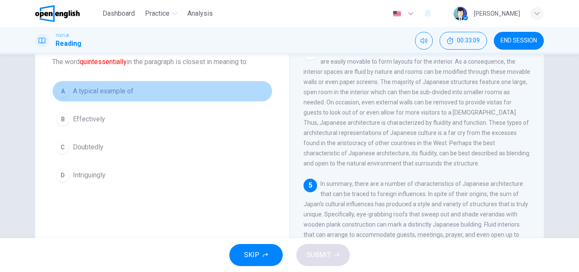
click at [111, 91] on span "A typical example of" at bounding box center [103, 91] width 61 height 10
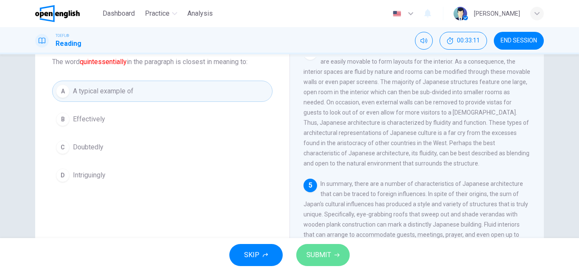
click at [302, 252] on button "SUBMIT" at bounding box center [322, 255] width 53 height 22
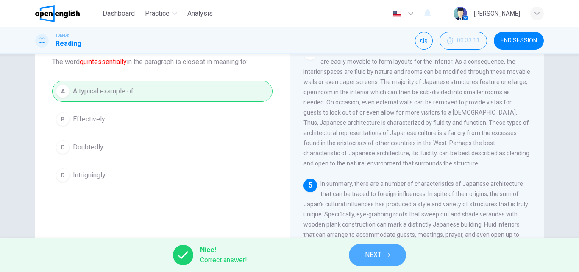
click at [389, 251] on button "NEXT" at bounding box center [377, 255] width 57 height 22
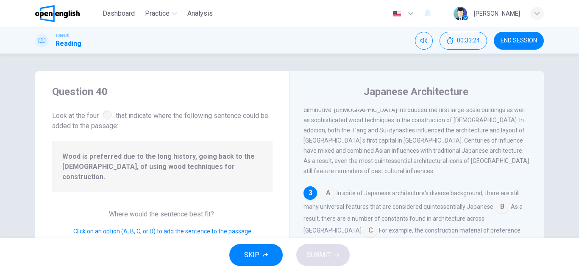
scroll to position [198, 0]
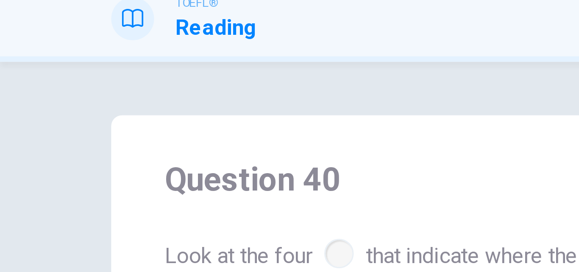
click at [1, 66] on div "Question 40 Look at the four that indicate where the following sentence could b…" at bounding box center [289, 146] width 579 height 184
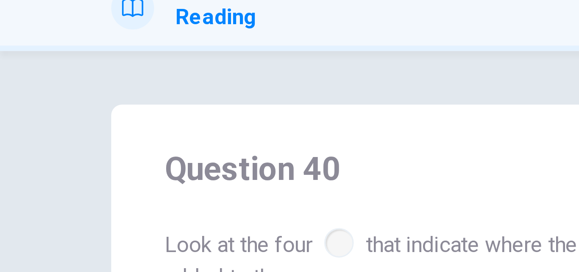
click at [1, 26] on header "Dashboard Practice Analysis English ** ​ Jennifer g." at bounding box center [289, 13] width 579 height 27
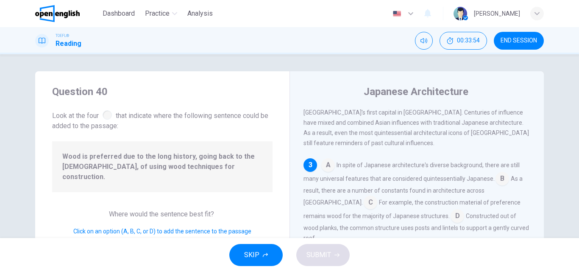
scroll to position [236, 0]
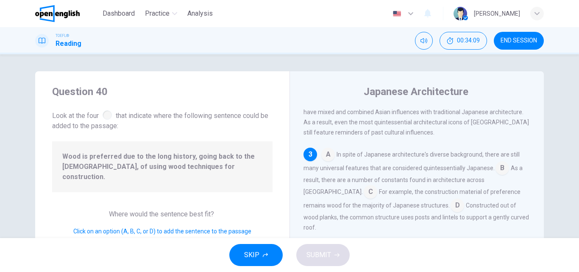
click at [451, 199] on input at bounding box center [458, 206] width 14 height 14
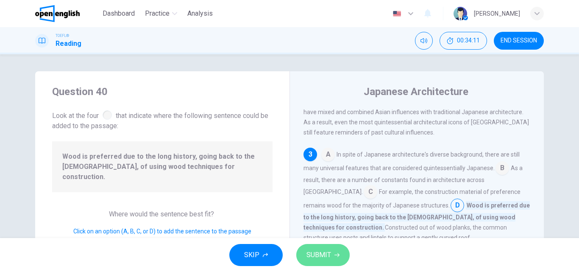
click at [335, 254] on icon "button" at bounding box center [337, 254] width 5 height 5
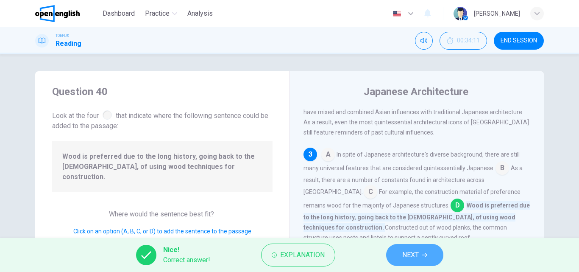
click at [433, 255] on button "NEXT" at bounding box center [414, 255] width 57 height 22
click at [3, 73] on div "Question 40 Look at the four that indicate where the following sentence could b…" at bounding box center [289, 146] width 579 height 184
click at [3, 94] on div "Question 40 Look at the four that indicate where the following sentence could b…" at bounding box center [289, 146] width 579 height 184
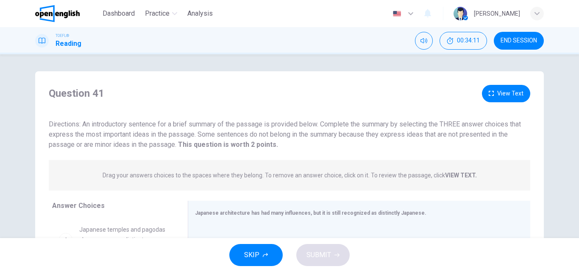
scroll to position [80, 0]
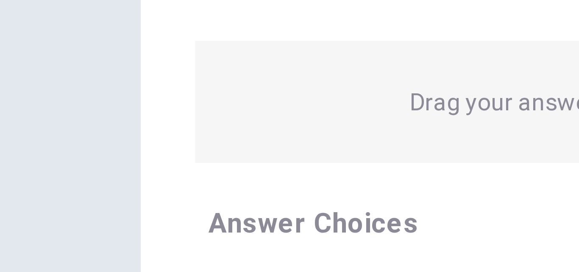
click at [1, 105] on div "Question 41 View Text Directions: An introductory sentence for a brief summary …" at bounding box center [289, 146] width 579 height 184
click at [0, 105] on div "Question 41 View Text Directions: An introductory sentence for a brief summary …" at bounding box center [289, 146] width 579 height 184
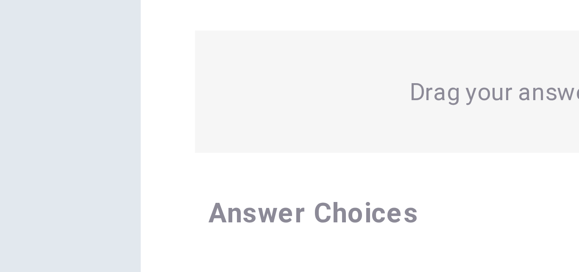
click at [1, 108] on div "Question 41 View Text Directions: An introductory sentence for a brief summary …" at bounding box center [289, 146] width 579 height 184
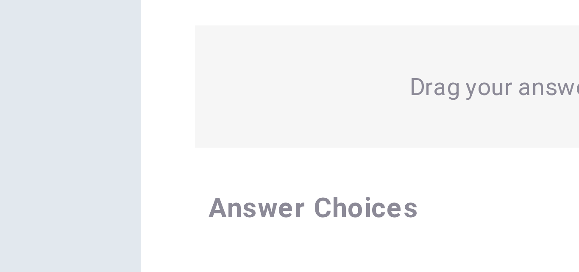
click at [1, 109] on div "Question 41 View Text Directions: An introductory sentence for a brief summary …" at bounding box center [289, 146] width 579 height 184
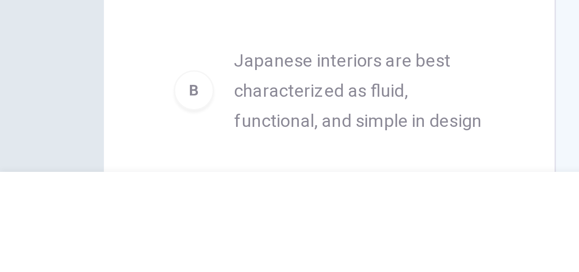
scroll to position [0, 0]
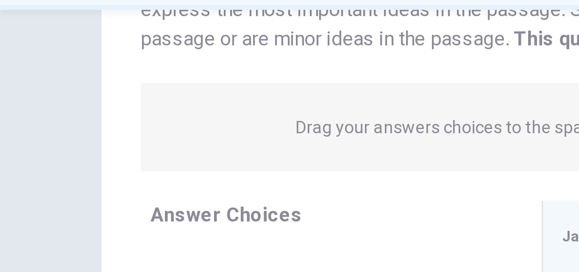
click at [1, 84] on div "Question 41 View Text Directions: An introductory sentence for a brief summary …" at bounding box center [289, 146] width 579 height 184
click at [1, 100] on div "Question 41 View Text Directions: An introductory sentence for a brief summary …" at bounding box center [289, 146] width 579 height 184
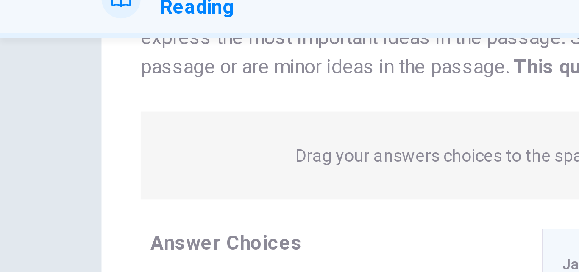
click at [1, 90] on div "Question 41 View Text Directions: An introductory sentence for a brief summary …" at bounding box center [289, 146] width 579 height 184
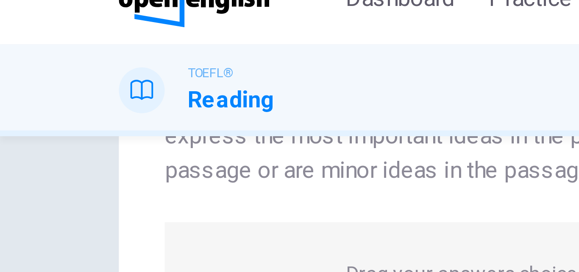
click at [1, 56] on div "Question 41 View Text Directions: An introductory sentence for a brief summary …" at bounding box center [289, 146] width 579 height 184
click at [1, 55] on div "Question 41 View Text Directions: An introductory sentence for a brief summary …" at bounding box center [289, 146] width 579 height 184
click at [1, 56] on div "Question 41 View Text Directions: An introductory sentence for a brief summary …" at bounding box center [289, 146] width 579 height 184
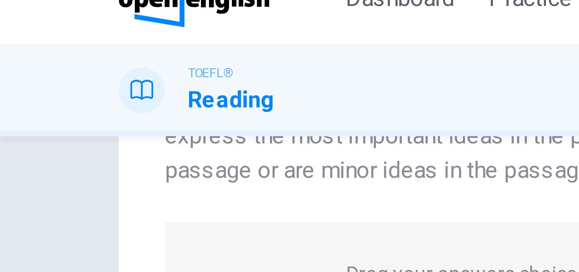
click at [1, 56] on div "Question 41 View Text Directions: An introductory sentence for a brief summary …" at bounding box center [289, 146] width 579 height 184
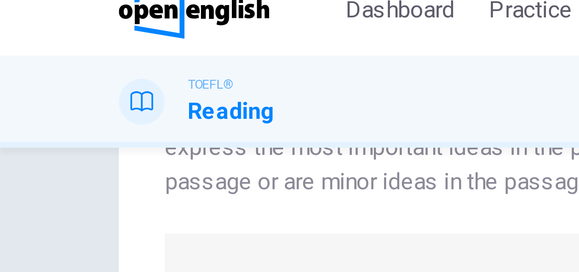
click at [0, 53] on div "TOEFL® Reading 00:34:27 END SESSION" at bounding box center [289, 40] width 579 height 27
click at [1, 53] on div "TOEFL® Reading 00:34:27 END SESSION" at bounding box center [289, 40] width 579 height 27
click at [0, 53] on div "TOEFL® Reading 00:34:28 END SESSION" at bounding box center [289, 40] width 579 height 27
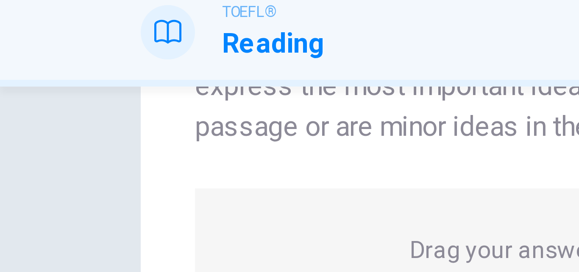
click at [1, 68] on div "Question 41 View Text Directions: An introductory sentence for a brief summary …" at bounding box center [289, 146] width 579 height 184
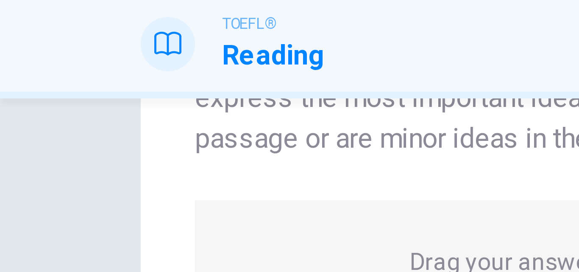
click at [0, 65] on div "Question 41 View Text Directions: An introductory sentence for a brief summary …" at bounding box center [289, 146] width 579 height 184
click at [1, 65] on div "Question 41 View Text Directions: An introductory sentence for a brief summary …" at bounding box center [289, 146] width 579 height 184
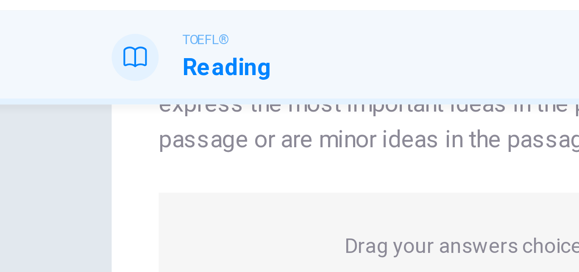
click at [3, 65] on div "Question 41 View Text Directions: An introductory sentence for a brief summary …" at bounding box center [289, 146] width 579 height 184
click at [4, 65] on div "Question 41 View Text Directions: An introductory sentence for a brief summary …" at bounding box center [289, 146] width 579 height 184
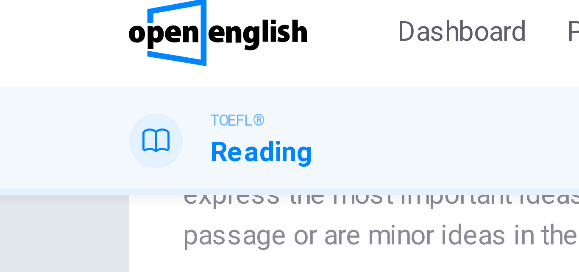
click at [3, 41] on div "TOEFL® Reading 00:34:38 END SESSION" at bounding box center [289, 40] width 579 height 27
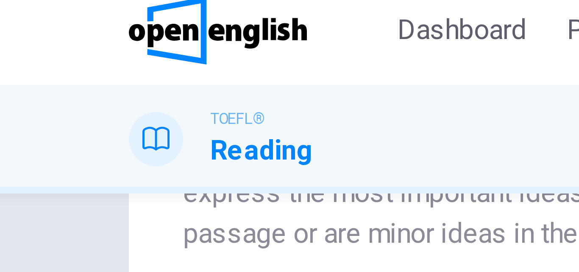
click at [4, 42] on div "TOEFL® Reading 00:34:38 END SESSION" at bounding box center [289, 40] width 579 height 27
click at [3, 42] on div "TOEFL® Reading 00:34:38 END SESSION" at bounding box center [289, 40] width 579 height 27
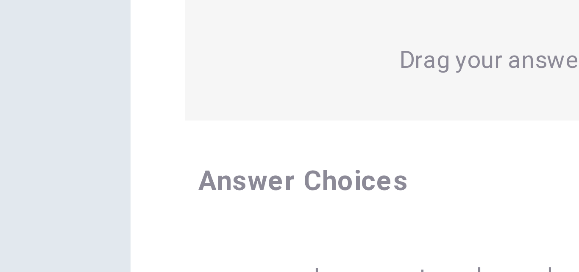
click at [3, 116] on div "Question 41 View Text Directions: An introductory sentence for a brief summary …" at bounding box center [289, 146] width 579 height 184
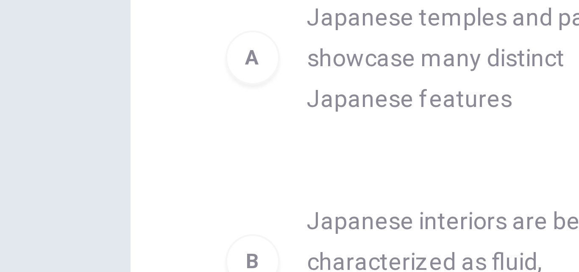
click at [3, 181] on div "Question 41 View Text Directions: An introductory sentence for a brief summary …" at bounding box center [289, 146] width 579 height 184
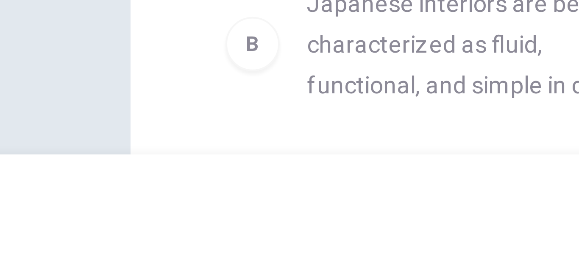
click at [3, 234] on div "Question 41 View Text Directions: An introductory sentence for a brief summary …" at bounding box center [289, 146] width 579 height 184
click at [3, 235] on div "Question 41 View Text Directions: An introductory sentence for a brief summary …" at bounding box center [289, 146] width 579 height 184
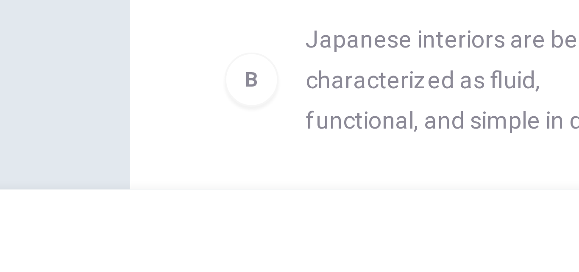
click at [3, 226] on div "Question 41 View Text Directions: An introductory sentence for a brief summary …" at bounding box center [289, 146] width 579 height 184
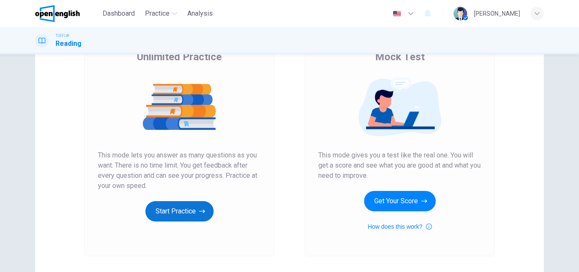
scroll to position [76, 0]
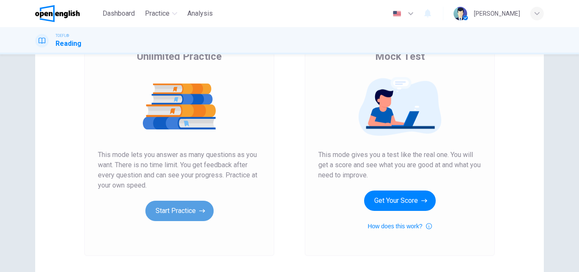
click at [195, 208] on button "Start Practice" at bounding box center [179, 211] width 68 height 20
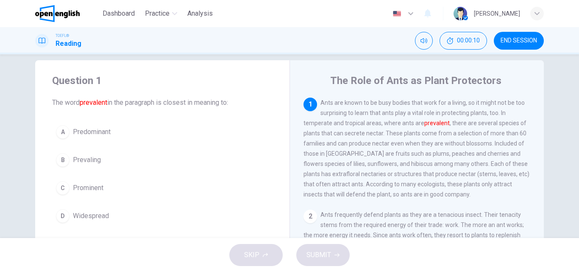
scroll to position [13, 0]
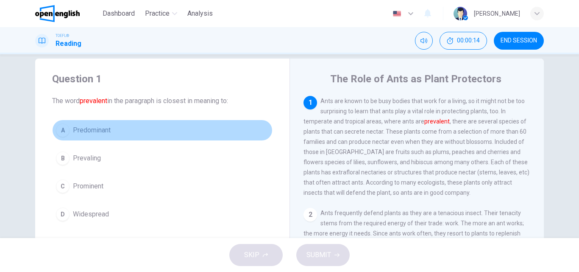
click at [84, 127] on span "Predominant" at bounding box center [92, 130] width 38 height 10
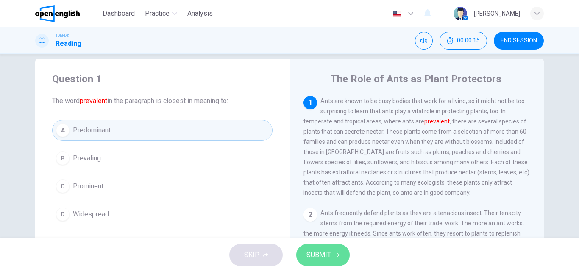
click at [325, 262] on button "SUBMIT" at bounding box center [322, 255] width 53 height 22
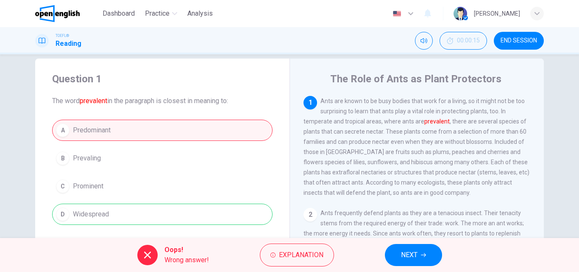
click at [523, 40] on span "END SESSION" at bounding box center [519, 40] width 36 height 7
click at [418, 256] on button "NEXT" at bounding box center [413, 255] width 57 height 22
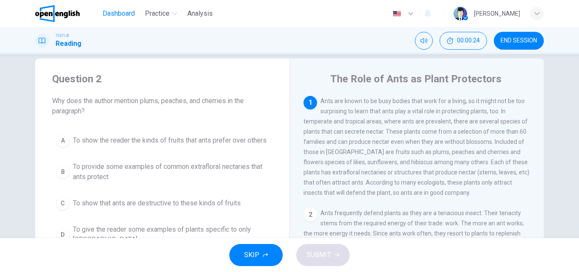
click at [126, 16] on span "Dashboard" at bounding box center [119, 13] width 32 height 10
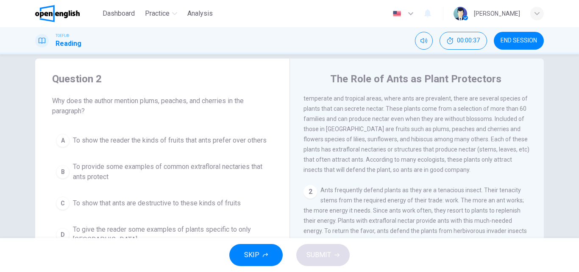
scroll to position [0, 0]
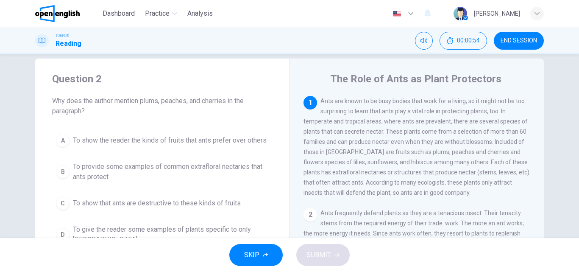
click at [100, 141] on span "To show the reader the kinds of fruits that ants prefer over others" at bounding box center [170, 140] width 194 height 10
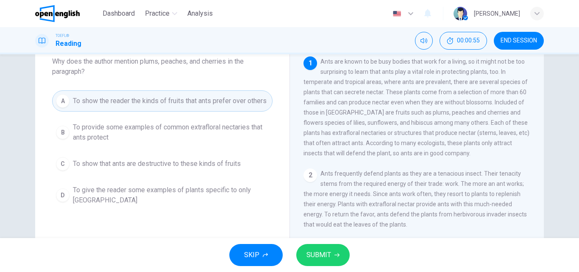
scroll to position [57, 0]
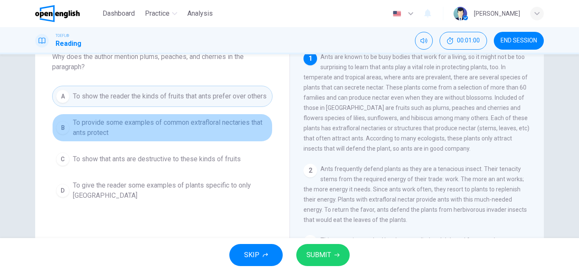
click at [233, 129] on span "To provide some examples of common extrafloral nectaries that ants protect" at bounding box center [171, 127] width 196 height 20
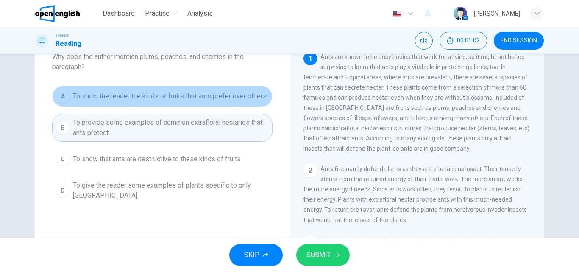
click at [230, 95] on span "To show the reader the kinds of fruits that ants prefer over others" at bounding box center [170, 96] width 194 height 10
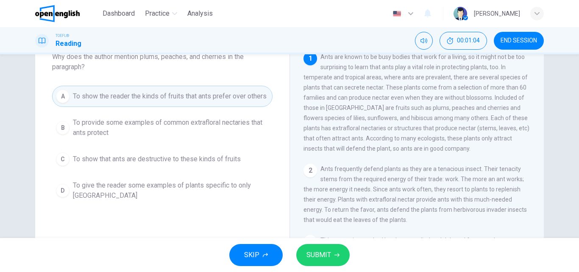
click at [313, 256] on span "SUBMIT" at bounding box center [319, 255] width 25 height 12
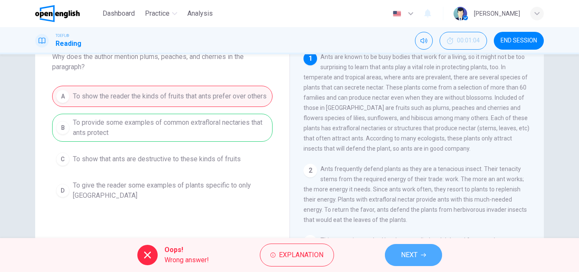
click at [418, 251] on button "NEXT" at bounding box center [413, 255] width 57 height 22
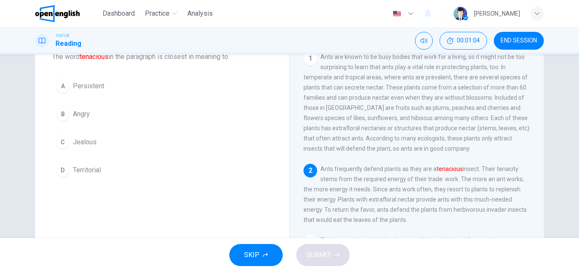
scroll to position [21, 0]
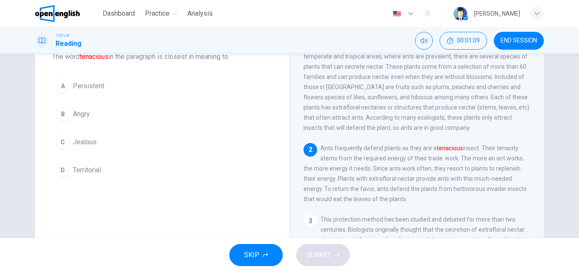
click at [71, 92] on button "A Persistent" at bounding box center [162, 85] width 220 height 21
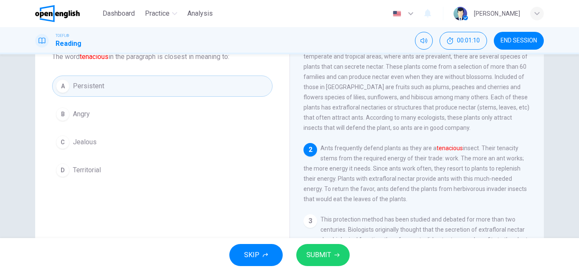
click at [339, 255] on icon "button" at bounding box center [337, 255] width 5 height 4
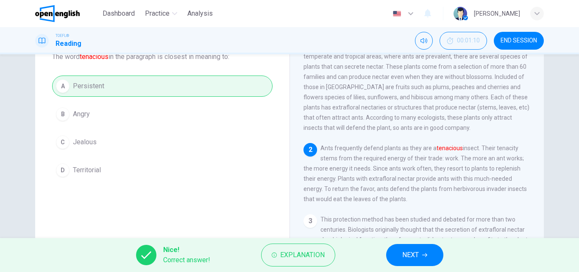
click at [421, 257] on button "NEXT" at bounding box center [414, 255] width 57 height 22
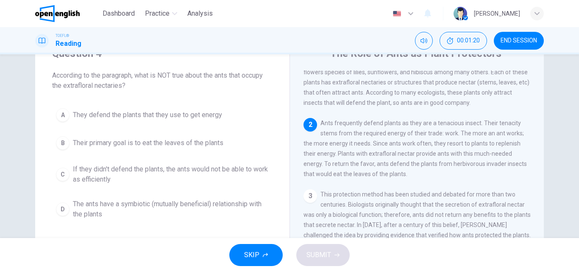
scroll to position [63, 0]
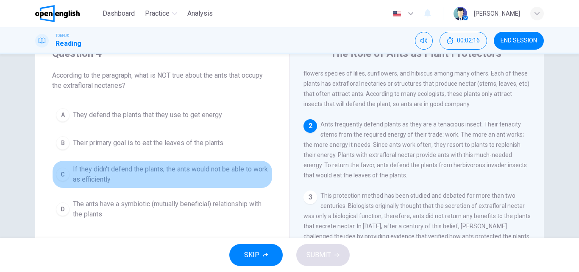
drag, startPoint x: 225, startPoint y: 186, endPoint x: 208, endPoint y: 185, distance: 17.0
click at [208, 185] on button "C If they didn't defend the plants, the ants would not be able to work as effic…" at bounding box center [162, 174] width 220 height 28
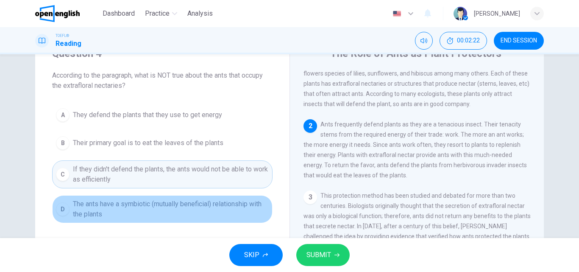
click at [212, 207] on span "The ants have a symbiotic (mutually beneficial) relationship with the plants" at bounding box center [171, 209] width 196 height 20
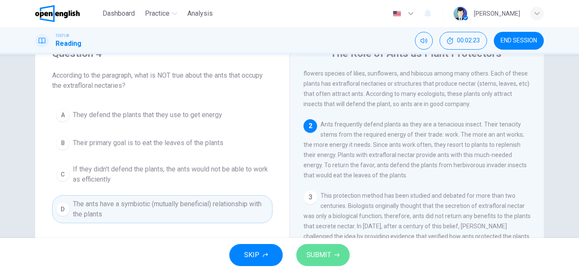
click at [323, 254] on span "SUBMIT" at bounding box center [319, 255] width 25 height 12
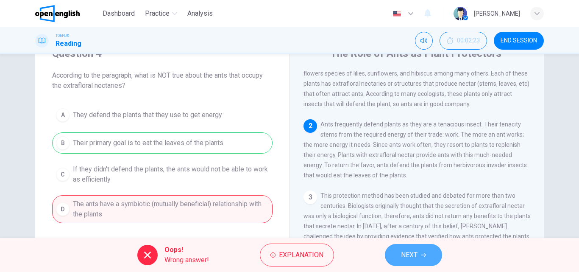
click at [418, 260] on span "NEXT" at bounding box center [409, 255] width 17 height 12
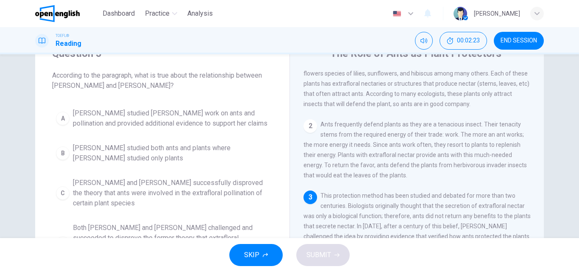
scroll to position [158, 0]
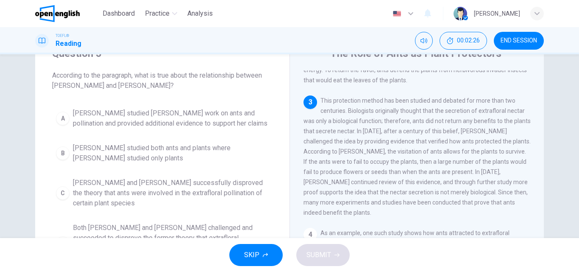
click at [514, 41] on span "END SESSION" at bounding box center [519, 40] width 36 height 7
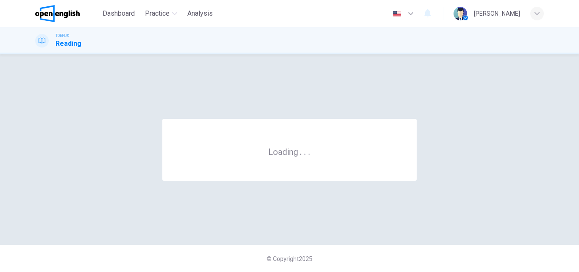
scroll to position [0, 0]
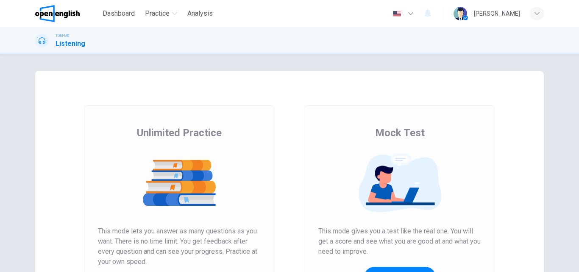
scroll to position [138, 0]
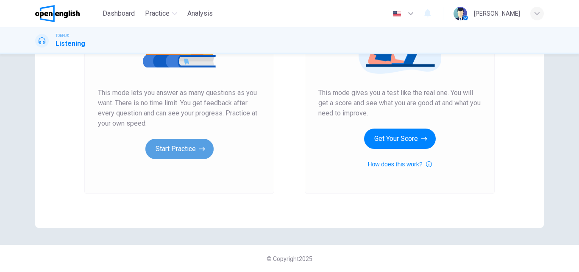
click at [179, 149] on button "Start Practice" at bounding box center [179, 149] width 68 height 20
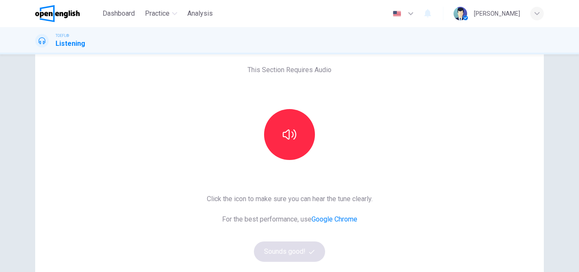
scroll to position [41, 0]
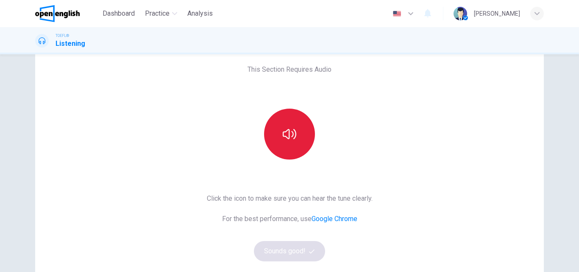
click at [279, 132] on button "button" at bounding box center [289, 134] width 51 height 51
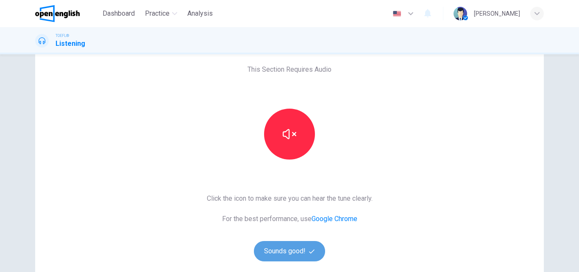
click at [286, 246] on button "Sounds good!" at bounding box center [289, 251] width 71 height 20
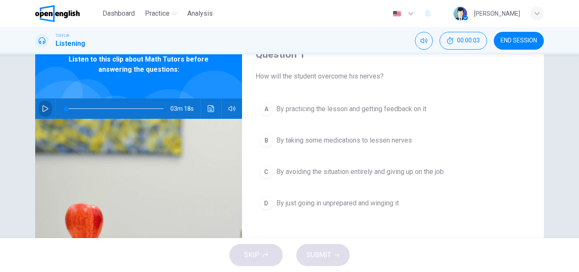
click at [44, 108] on icon "button" at bounding box center [45, 108] width 7 height 7
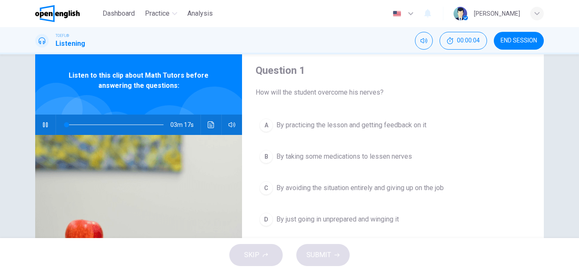
scroll to position [23, 0]
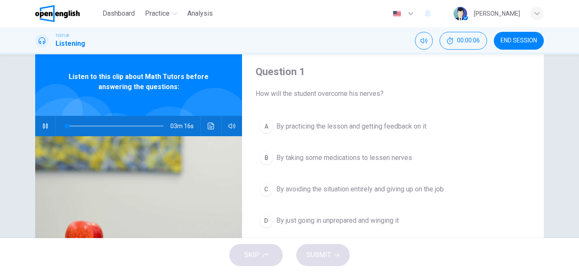
type input "*"
click at [392, 128] on span "By practicing the lesson and getting feedback on it" at bounding box center [351, 126] width 150 height 10
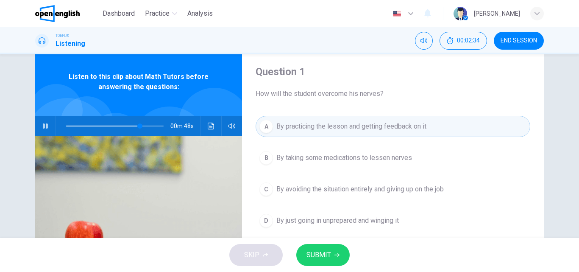
click at [333, 256] on button "SUBMIT" at bounding box center [322, 255] width 53 height 22
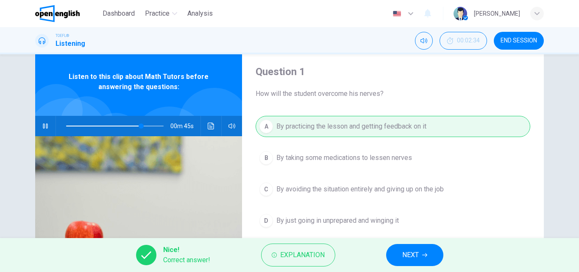
click at [413, 262] on button "NEXT" at bounding box center [414, 255] width 57 height 22
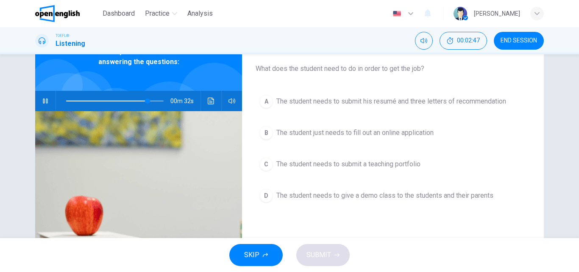
scroll to position [50, 0]
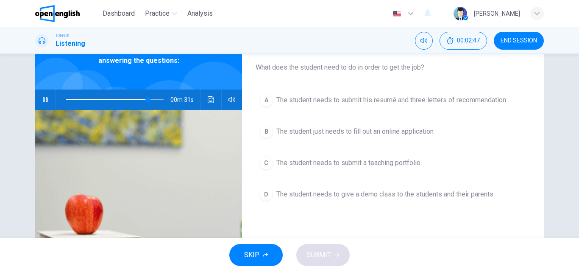
click at [446, 195] on span "The student needs to give a demo class to the students and their parents" at bounding box center [384, 194] width 217 height 10
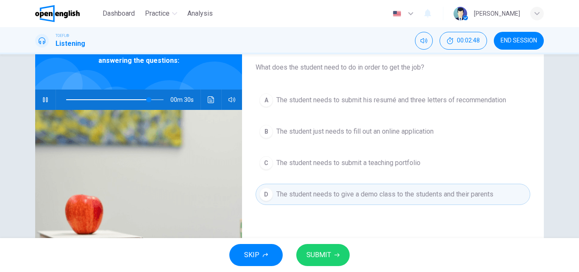
click at [335, 259] on button "SUBMIT" at bounding box center [322, 255] width 53 height 22
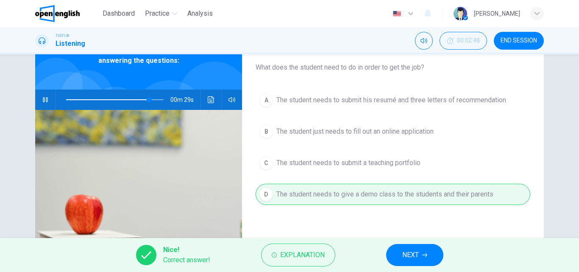
click at [416, 247] on button "NEXT" at bounding box center [414, 255] width 57 height 22
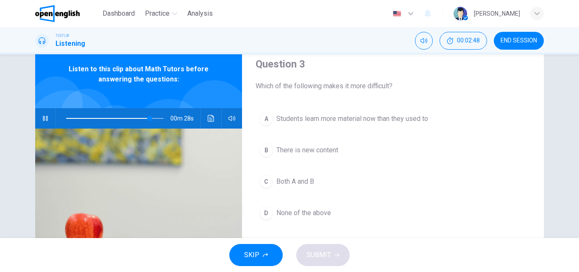
scroll to position [0, 0]
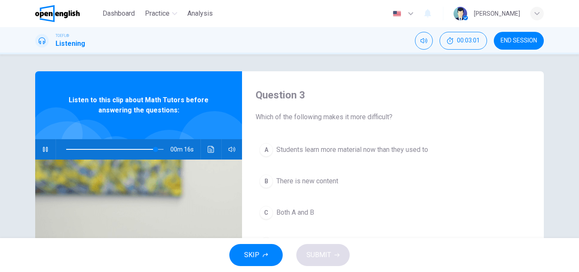
click at [304, 211] on span "Both A and B" at bounding box center [295, 212] width 38 height 10
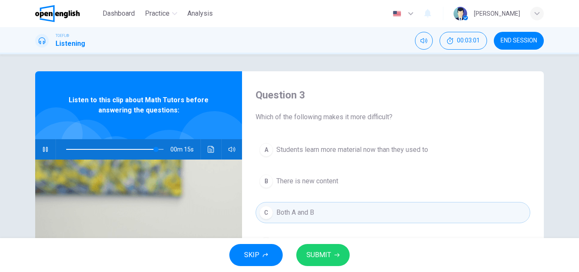
click at [335, 254] on icon "button" at bounding box center [337, 254] width 5 height 5
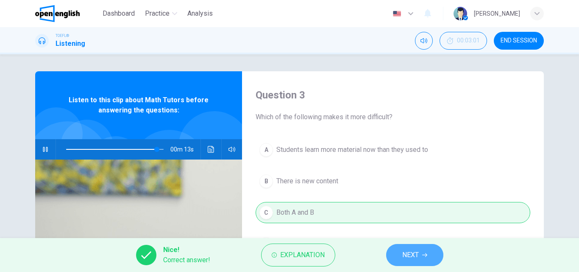
click at [416, 256] on span "NEXT" at bounding box center [410, 255] width 17 height 12
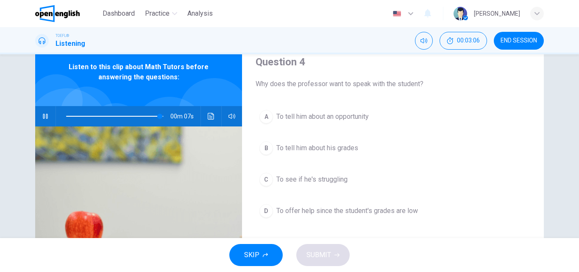
scroll to position [33, 0]
click at [513, 213] on button "D To offer help since the student's grades are low" at bounding box center [393, 210] width 275 height 21
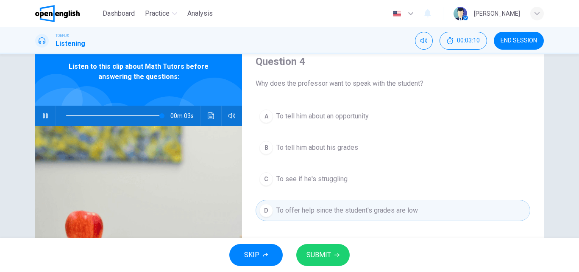
click at [413, 181] on button "C To see if he's struggling" at bounding box center [393, 178] width 275 height 21
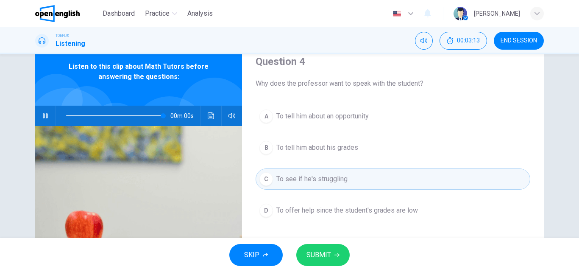
click at [400, 115] on button "A To tell him about an opportunity" at bounding box center [393, 116] width 275 height 21
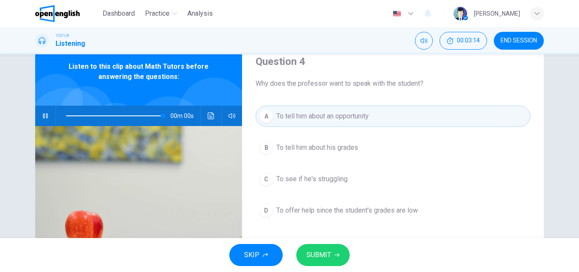
type input "*"
click at [327, 251] on span "SUBMIT" at bounding box center [319, 255] width 25 height 12
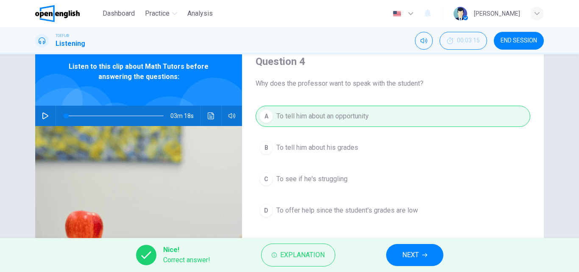
click at [413, 254] on span "NEXT" at bounding box center [410, 255] width 17 height 12
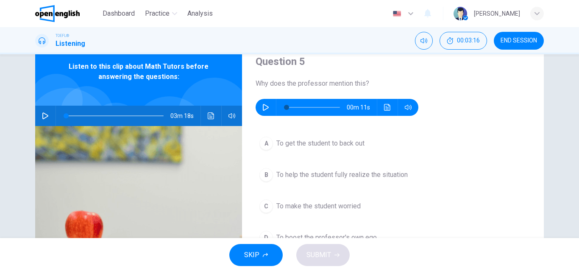
click at [267, 108] on icon "button" at bounding box center [265, 107] width 7 height 7
type input "*"
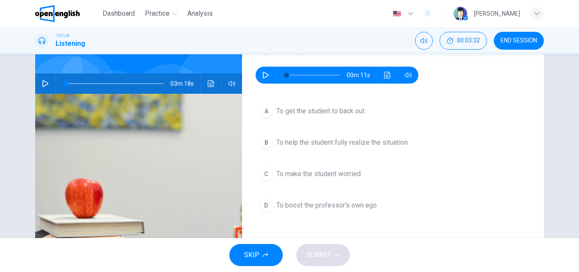
scroll to position [66, 0]
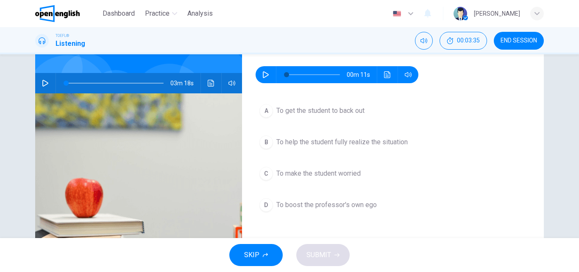
click at [406, 142] on span "To help the student fully realize the situation" at bounding box center [341, 142] width 131 height 10
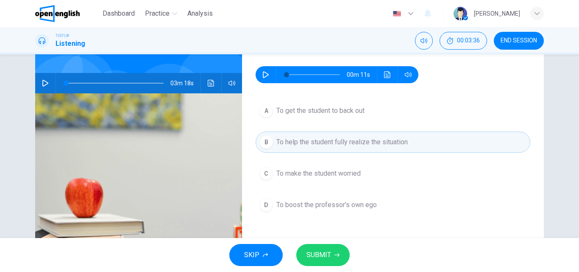
click at [335, 253] on icon "button" at bounding box center [337, 254] width 5 height 5
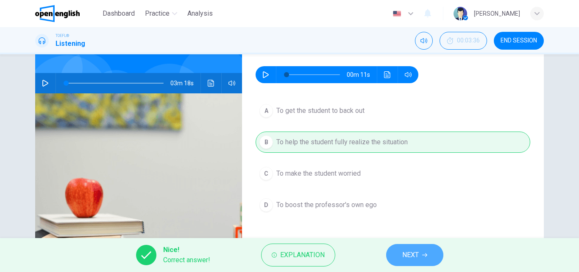
click at [419, 254] on span "NEXT" at bounding box center [410, 255] width 17 height 12
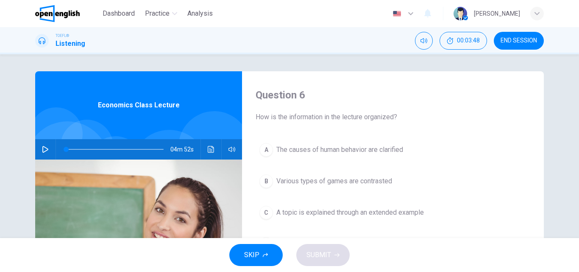
click at [521, 48] on button "END SESSION" at bounding box center [519, 41] width 50 height 18
